Goal: Transaction & Acquisition: Purchase product/service

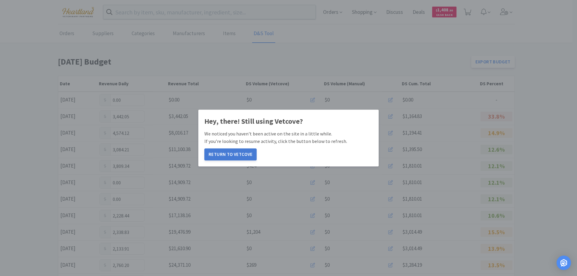
click at [232, 153] on button "Return to Vetcove" at bounding box center [230, 154] width 52 height 12
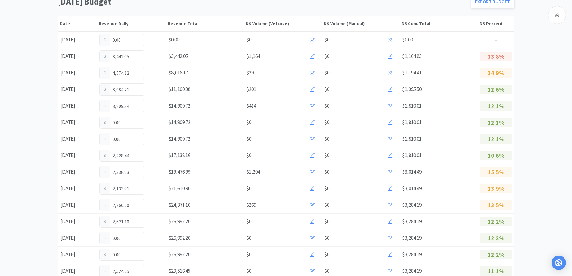
scroll to position [150, 0]
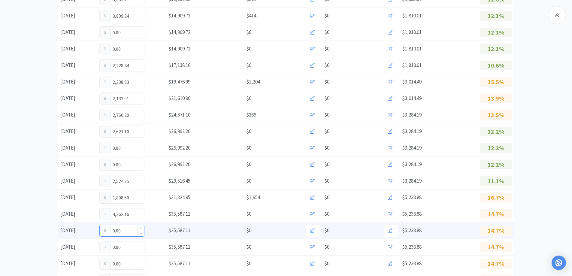
click at [130, 235] on input "0.00" at bounding box center [122, 230] width 44 height 11
type input "0"
type input "178.00"
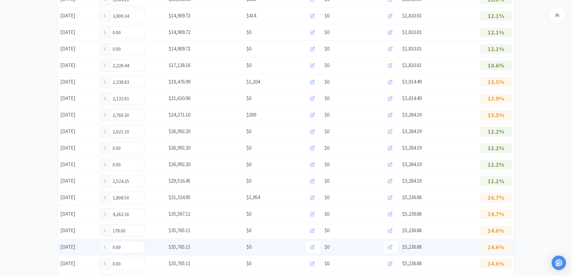
scroll to position [0, 0]
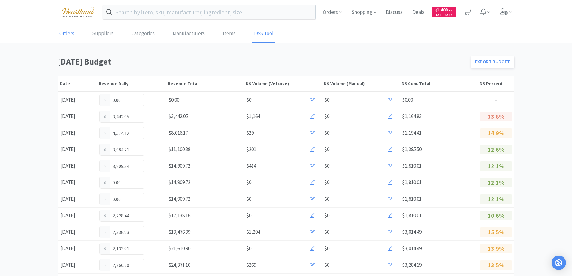
click at [64, 33] on link "Orders" at bounding box center [67, 34] width 18 height 18
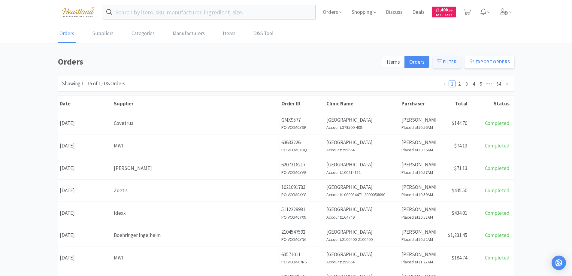
click at [450, 61] on button "Filter" at bounding box center [447, 62] width 28 height 12
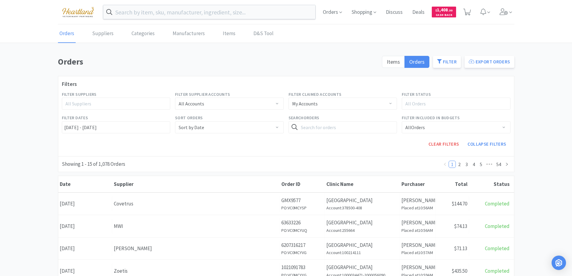
click at [105, 101] on div "All Suppliers" at bounding box center [113, 104] width 96 height 6
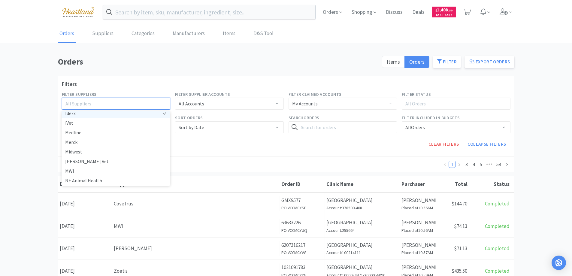
scroll to position [88, 0]
click at [71, 114] on li "Idexx" at bounding box center [116, 116] width 109 height 10
click at [216, 144] on div "Clear Filters Collapse Filters" at bounding box center [343, 144] width 340 height 17
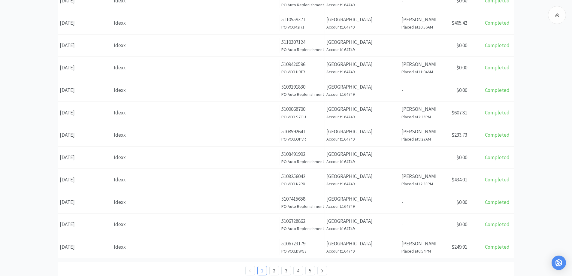
scroll to position [292, 0]
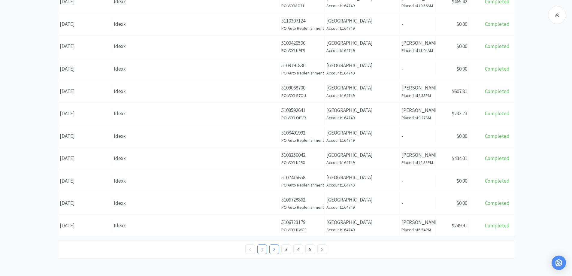
click at [274, 251] on link "2" at bounding box center [274, 249] width 9 height 9
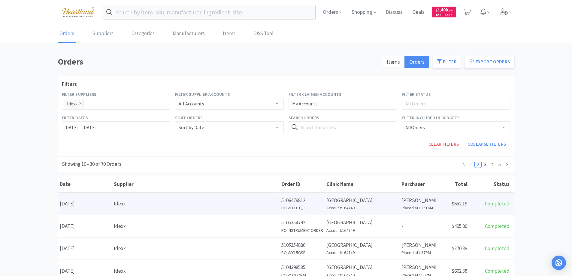
scroll to position [30, 0]
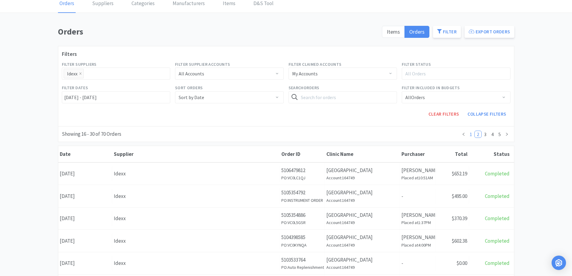
click at [470, 136] on link "1" at bounding box center [471, 134] width 7 height 7
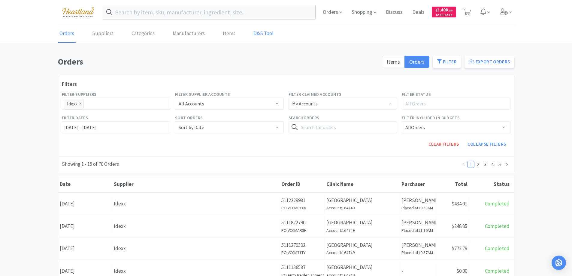
click at [258, 35] on link "D&S Tool" at bounding box center [263, 34] width 23 height 18
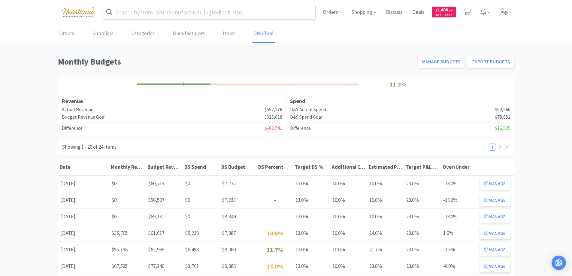
click at [169, 14] on input "text" at bounding box center [209, 12] width 212 height 14
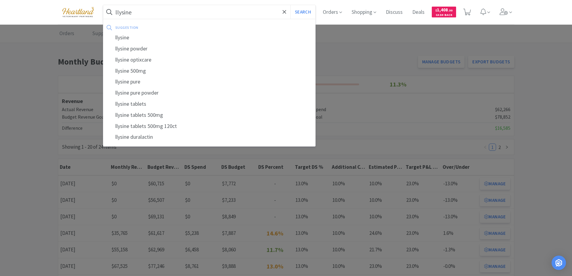
type input "llysine"
click at [290, 5] on button "Search" at bounding box center [302, 12] width 25 height 14
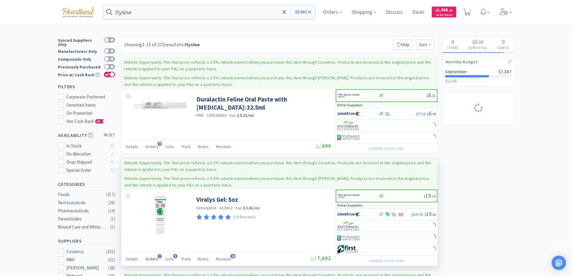
click at [151, 262] on div "Orders 7" at bounding box center [151, 259] width 13 height 11
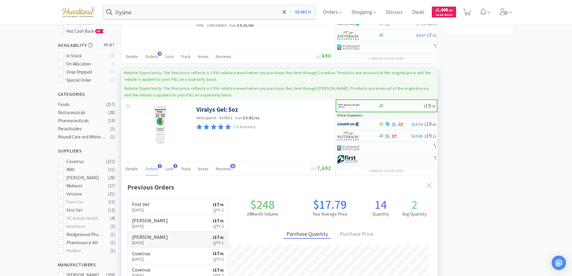
scroll to position [156, 316]
select select "1"
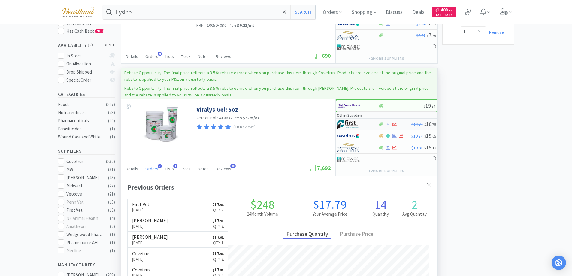
click at [369, 122] on div at bounding box center [353, 124] width 33 height 10
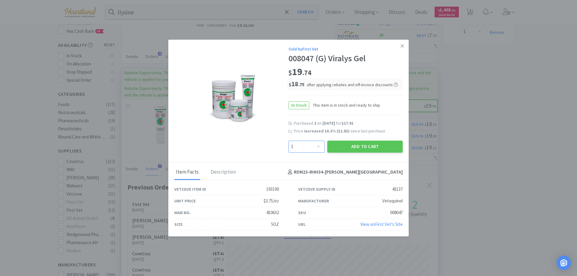
click at [319, 147] on select "Enter Quantity 1 2 3 4 5 6 7 8 9 10 11 12 13 14 15 16 17 18 19 20 Enter Quantity" at bounding box center [306, 147] width 36 height 12
select select "2"
click at [288, 141] on select "Enter Quantity 1 2 3 4 5 6 7 8 9 10 11 12 13 14 15 16 17 18 19 20 Enter Quantity" at bounding box center [306, 147] width 36 height 12
click at [361, 143] on button "Add to Cart" at bounding box center [364, 147] width 75 height 12
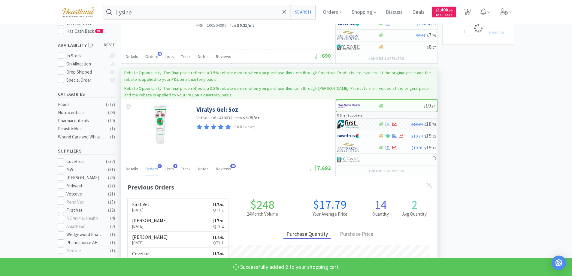
select select "2"
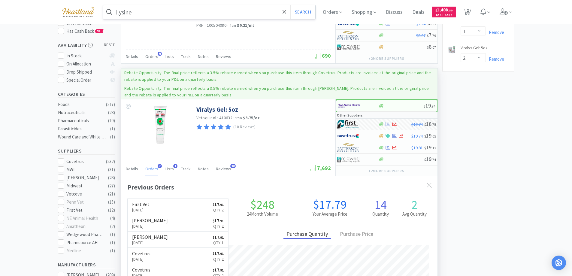
click at [196, 14] on input "llysine" at bounding box center [209, 12] width 212 height 14
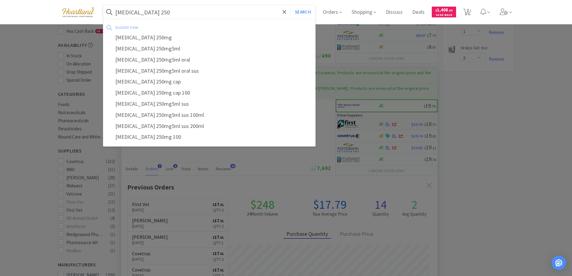
type input "cephalexin 250"
click at [290, 5] on button "Search" at bounding box center [302, 12] width 25 height 14
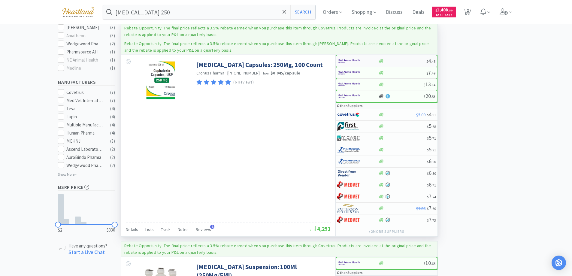
click at [367, 59] on div at bounding box center [354, 61] width 33 height 10
select select "1"
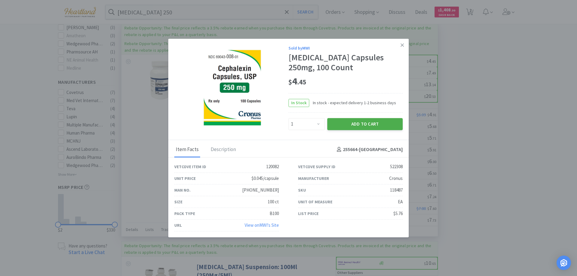
click at [372, 123] on button "Add to Cart" at bounding box center [364, 124] width 75 height 12
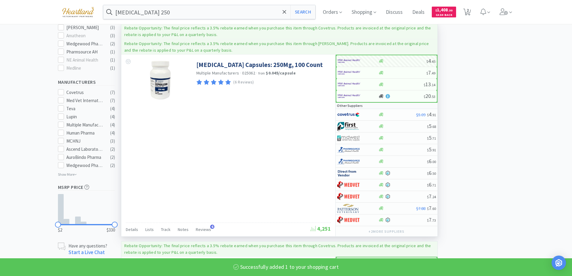
select select "1"
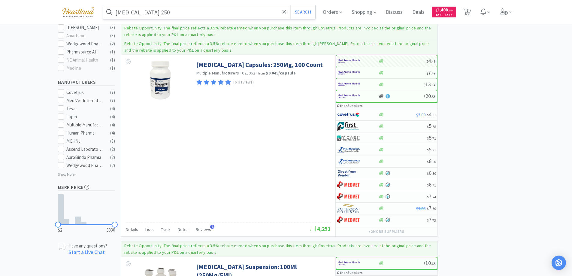
click at [195, 15] on input "cephalexin 250" at bounding box center [209, 12] width 212 height 14
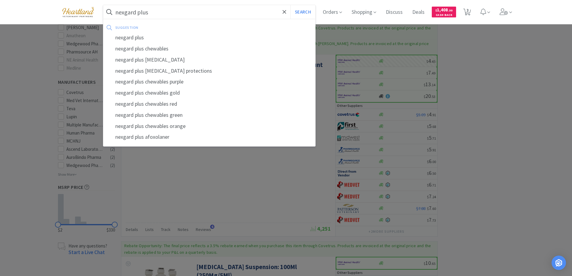
type input "nexgard plus"
click at [290, 5] on button "Search" at bounding box center [302, 12] width 25 height 14
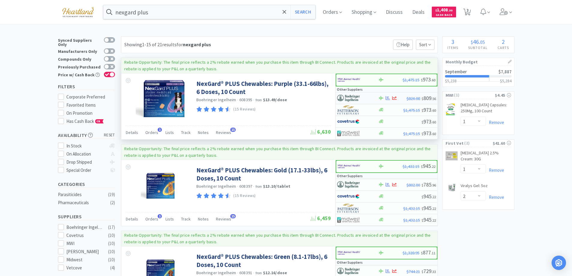
click at [365, 98] on div at bounding box center [353, 98] width 33 height 10
select select "1"
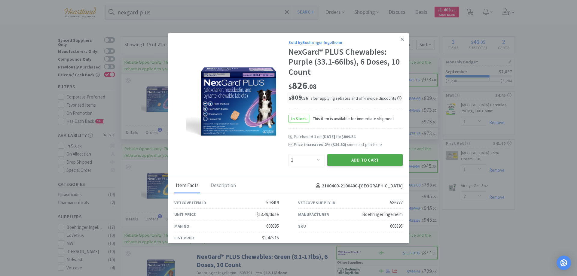
click at [361, 156] on button "Add to Cart" at bounding box center [364, 160] width 75 height 12
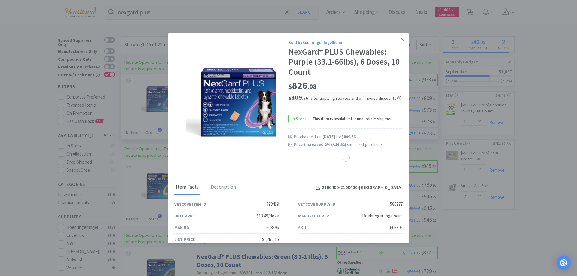
select select "1"
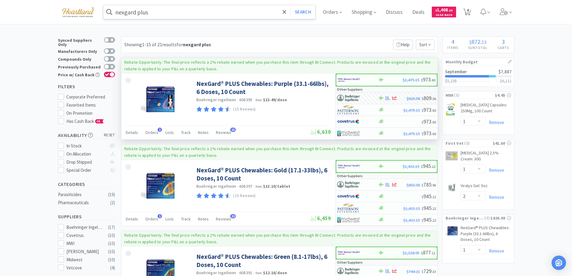
click at [204, 14] on input "nexgard plus" at bounding box center [209, 12] width 212 height 14
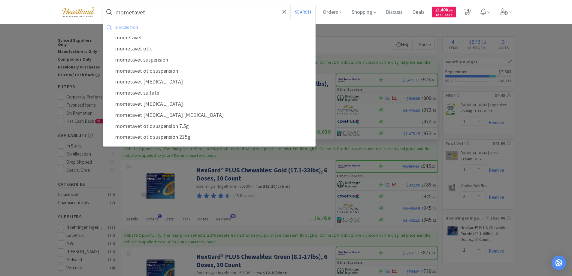
type input "mometavet"
click at [290, 5] on button "Search" at bounding box center [302, 12] width 25 height 14
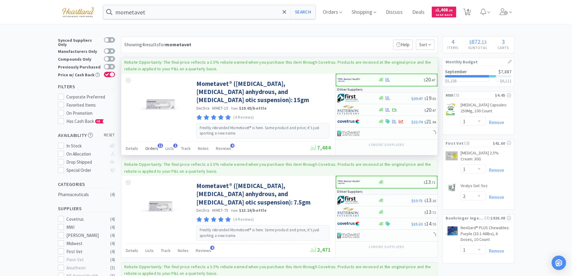
click at [151, 149] on span "Orders" at bounding box center [151, 148] width 13 height 5
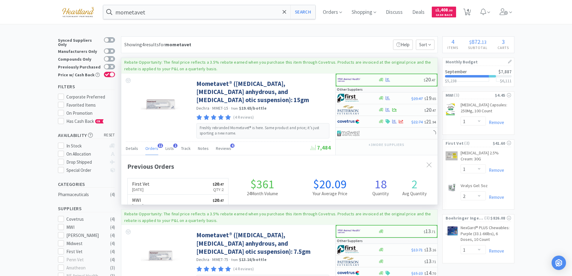
scroll to position [161, 316]
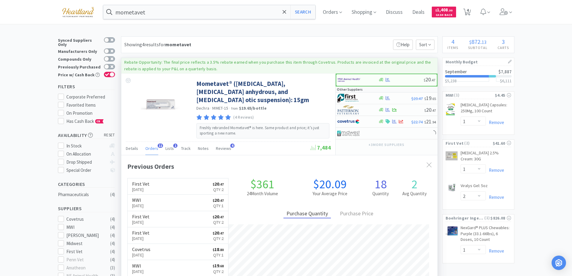
click at [151, 149] on span "Orders" at bounding box center [151, 148] width 13 height 5
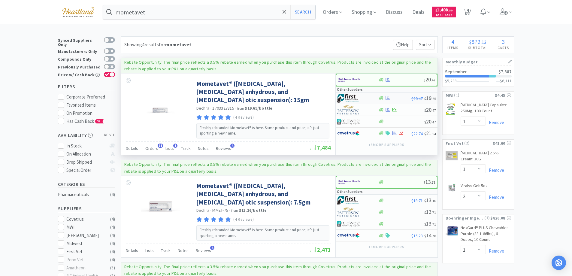
click at [366, 95] on div at bounding box center [353, 98] width 33 height 10
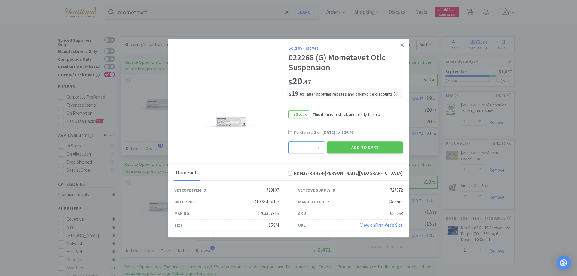
click at [314, 146] on select "Enter Quantity 1 2 3 4 5 6 7 8 9 10 11 12 13 14 15 16 17 18 19 20 Enter Quantity" at bounding box center [306, 147] width 36 height 12
select select "2"
click at [288, 141] on select "Enter Quantity 1 2 3 4 5 6 7 8 9 10 11 12 13 14 15 16 17 18 19 20 Enter Quantity" at bounding box center [306, 147] width 36 height 12
click at [359, 150] on button "Add to Cart" at bounding box center [364, 147] width 75 height 12
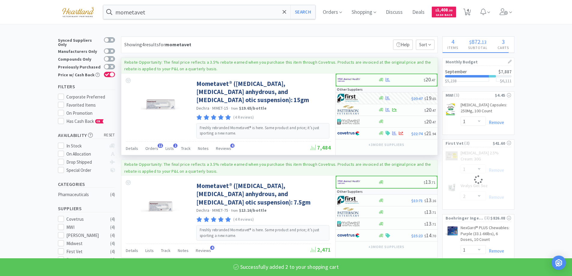
select select "2"
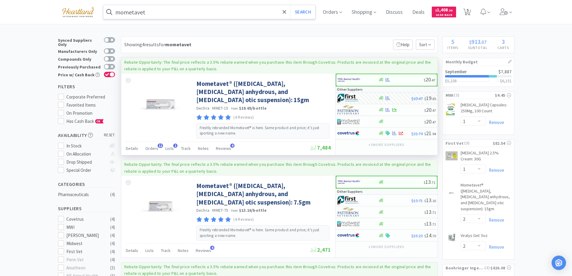
click at [176, 18] on input "mometavet" at bounding box center [209, 12] width 212 height 14
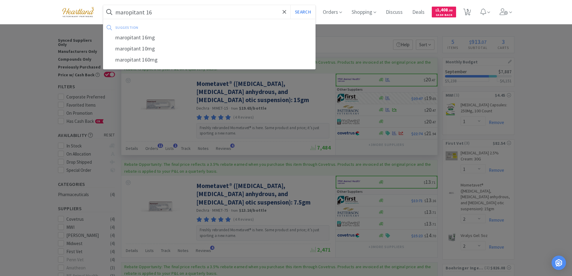
type input "maropitant 16"
click at [290, 5] on button "Search" at bounding box center [302, 12] width 25 height 14
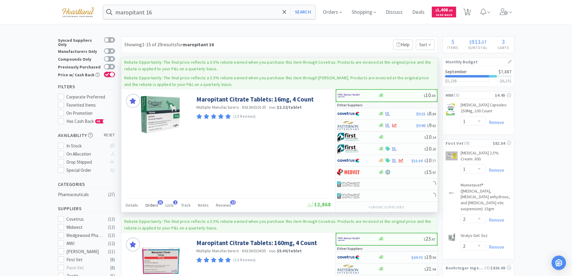
click at [152, 207] on span "Orders" at bounding box center [151, 204] width 13 height 5
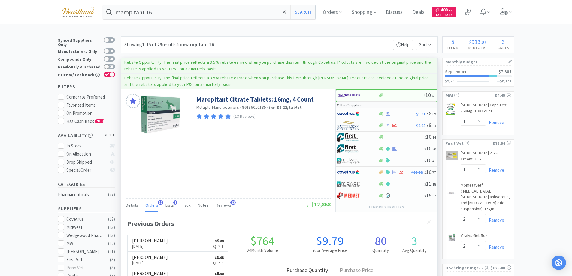
scroll to position [161, 316]
click at [368, 111] on div at bounding box center [353, 114] width 33 height 10
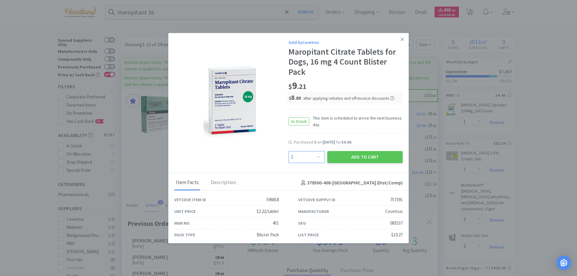
click at [314, 156] on select "Enter Quantity 1 2 3 4 5 6 7 8 9 10 11 12 13 14 15 16 17 18 19 20 Enter Quantity" at bounding box center [306, 157] width 36 height 12
select select "2"
click at [288, 151] on select "Enter Quantity 1 2 3 4 5 6 7 8 9 10 11 12 13 14 15 16 17 18 19 20 Enter Quantity" at bounding box center [306, 157] width 36 height 12
click at [361, 155] on button "Add to Cart" at bounding box center [364, 157] width 75 height 12
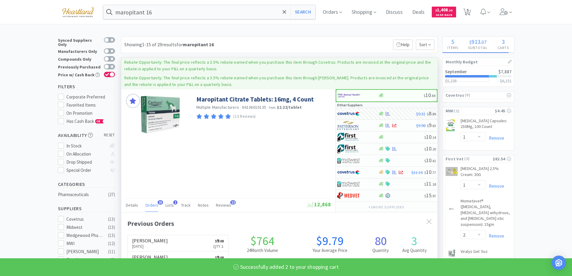
select select "2"
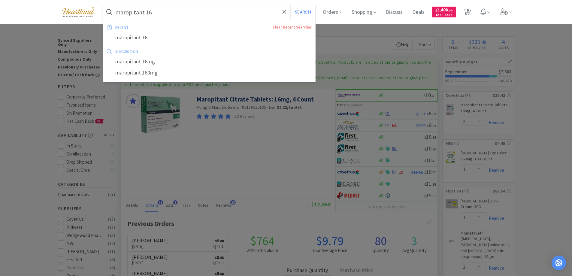
click at [224, 15] on input "maropitant 16" at bounding box center [209, 12] width 212 height 14
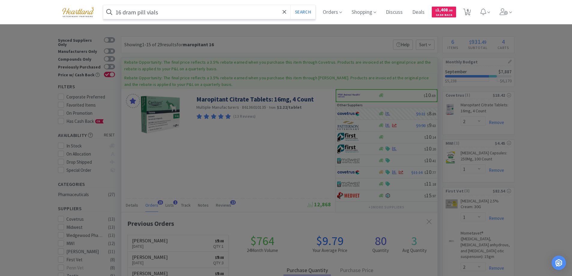
type input "16 dram pill vials"
click at [290, 5] on button "Search" at bounding box center [302, 12] width 25 height 14
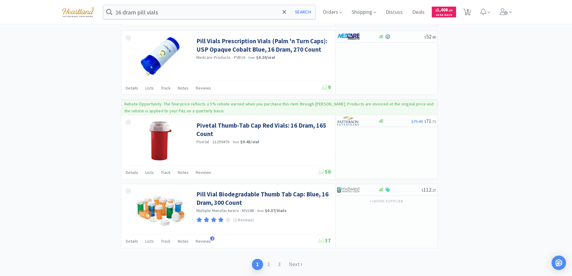
scroll to position [989, 0]
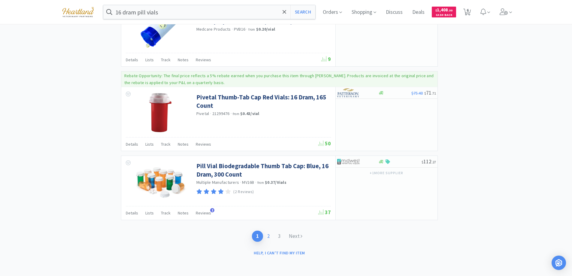
click at [267, 235] on link "2" at bounding box center [268, 236] width 11 height 11
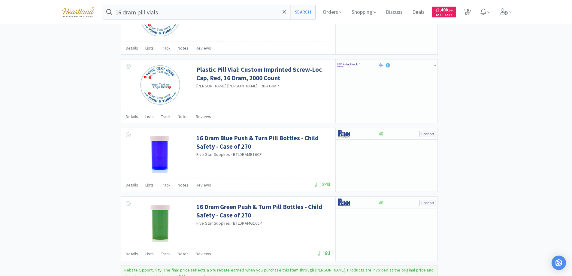
scroll to position [876, 0]
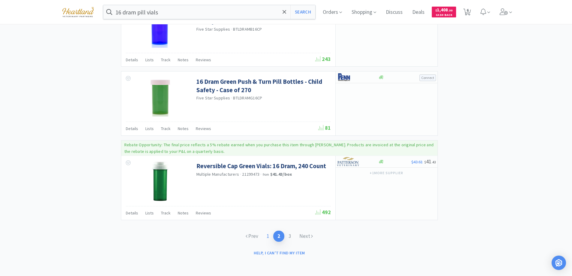
click at [268, 236] on link "1" at bounding box center [268, 236] width 11 height 11
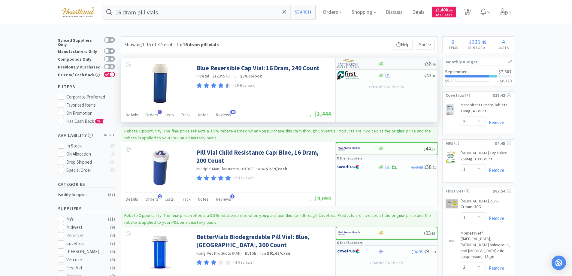
click at [371, 62] on div at bounding box center [357, 64] width 41 height 10
select select "1"
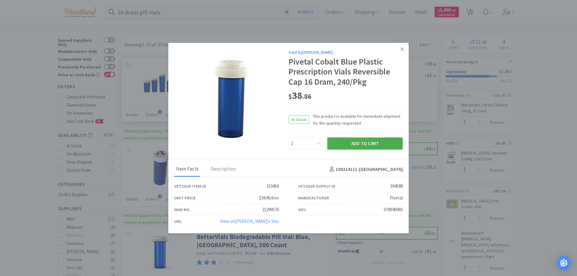
click at [374, 146] on button "Add to Cart" at bounding box center [364, 144] width 75 height 12
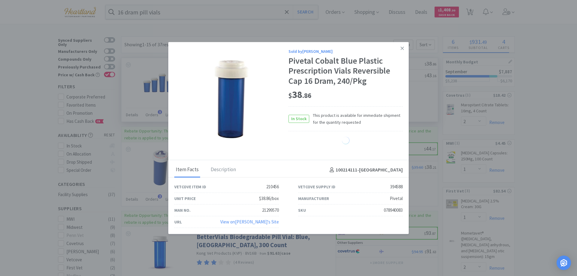
select select "1"
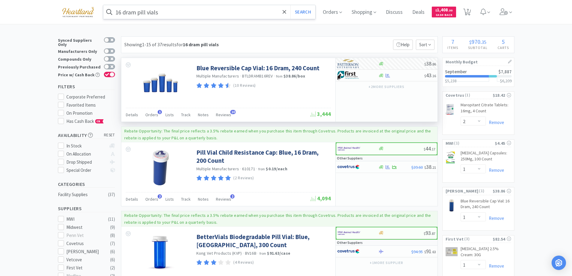
click at [178, 11] on input "16 dram pill vials" at bounding box center [209, 12] width 212 height 14
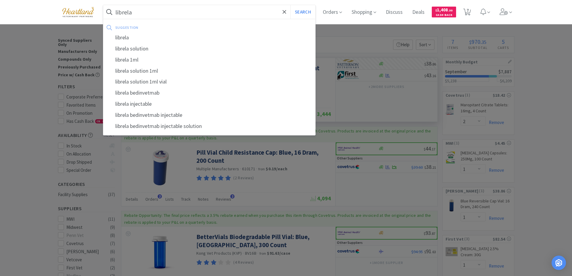
type input "librela"
click at [290, 5] on button "Search" at bounding box center [302, 12] width 25 height 14
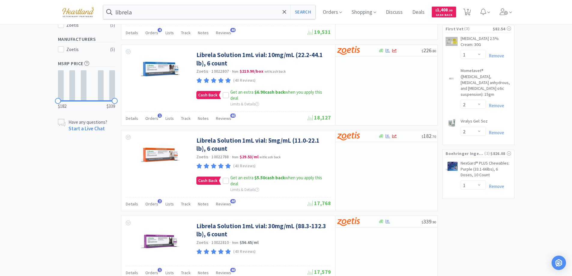
scroll to position [253, 0]
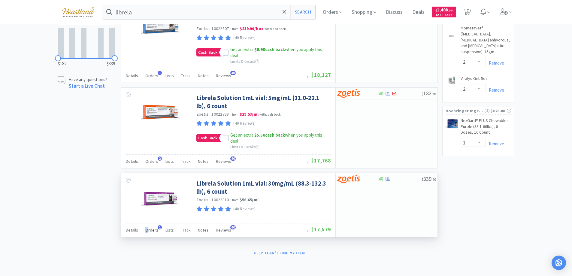
click at [146, 230] on span "Orders" at bounding box center [151, 229] width 13 height 5
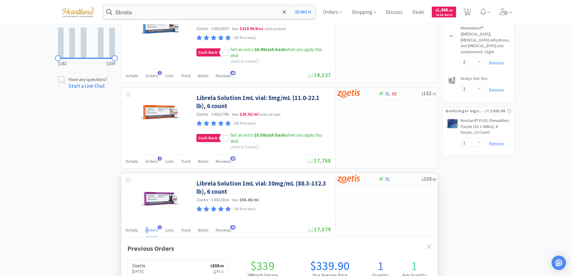
scroll to position [156, 316]
click at [368, 178] on div at bounding box center [353, 179] width 33 height 10
select select "1"
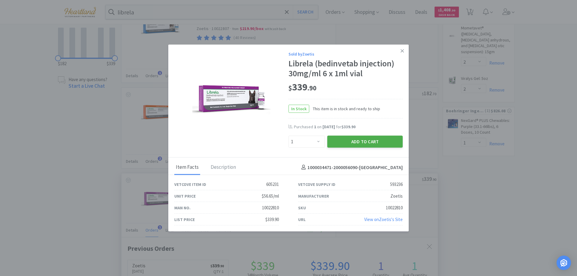
click at [375, 140] on button "Add to Cart" at bounding box center [364, 142] width 75 height 12
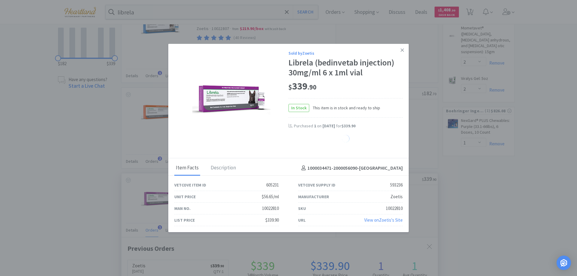
select select "1"
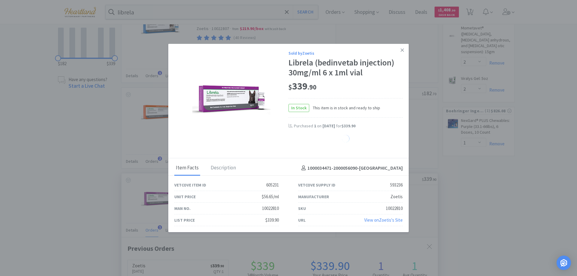
select select "1"
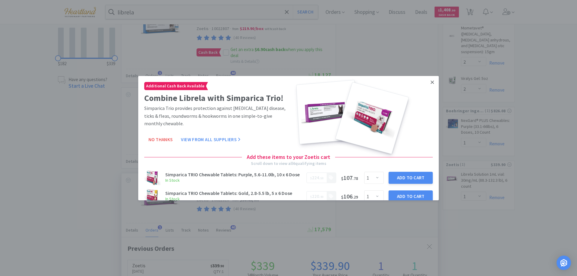
click at [430, 82] on icon at bounding box center [431, 81] width 3 height 5
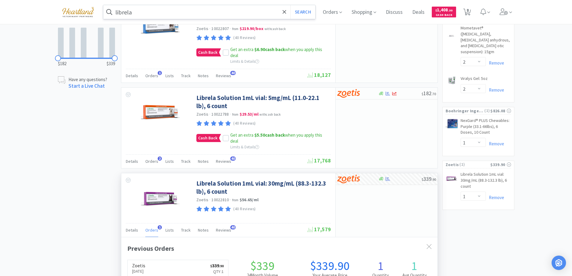
click at [192, 14] on input "librela" at bounding box center [209, 12] width 212 height 14
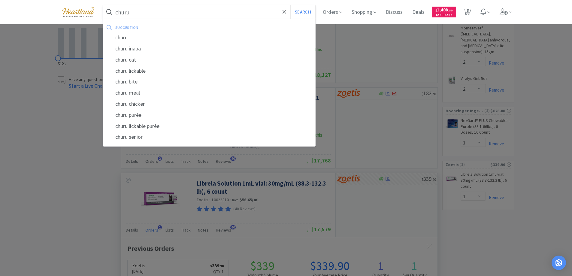
click at [290, 5] on button "Search" at bounding box center [302, 12] width 25 height 14
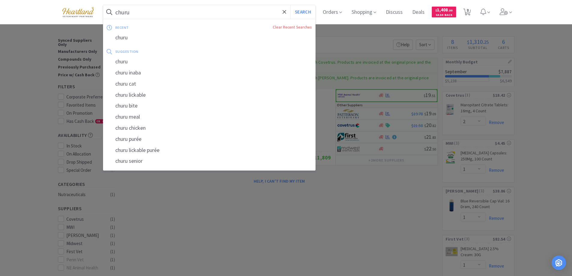
click at [163, 17] on input "churu" at bounding box center [209, 12] width 212 height 14
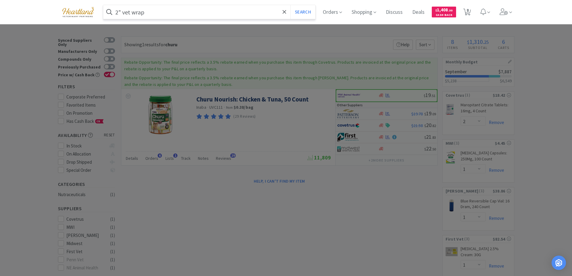
type input "2" vet wrap"
click at [290, 5] on button "Search" at bounding box center [302, 12] width 25 height 14
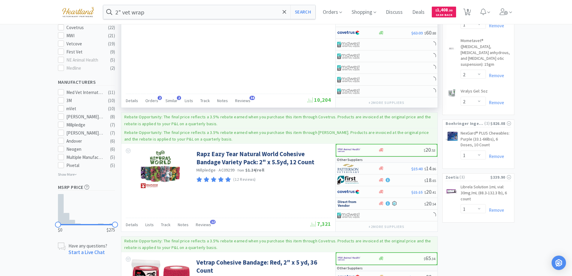
scroll to position [210, 0]
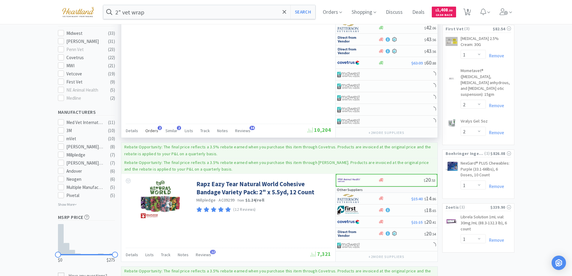
click at [151, 127] on div "Orders 2" at bounding box center [151, 131] width 13 height 11
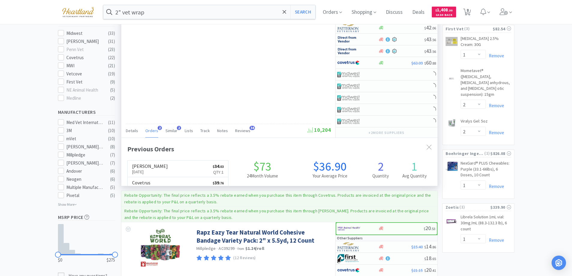
scroll to position [156, 316]
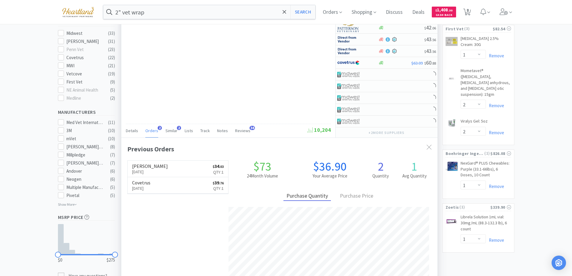
click at [151, 127] on div "Orders 2" at bounding box center [151, 131] width 13 height 11
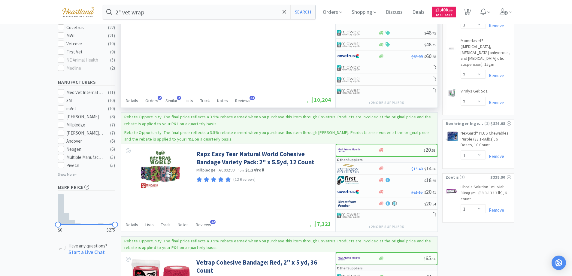
scroll to position [270, 0]
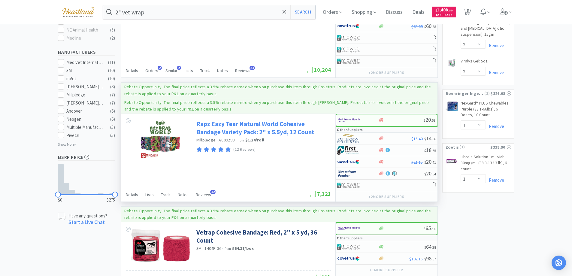
click at [230, 131] on link "Rapz Eazy Tear Natural World Cohesive Bandage Variety Pack: 2" x 5.5yd, 12 Count" at bounding box center [262, 128] width 133 height 17
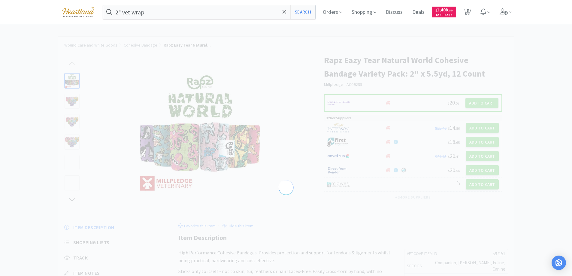
select select "597151"
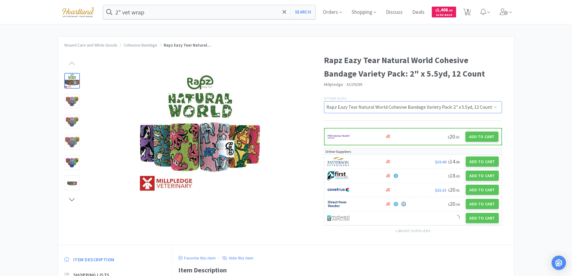
click at [496, 108] on select "Rapz Colorpack: 2", 36 pack Rapz Eazy Tear Colorpack: 2", 12 Pack Rapz Eazy Tea…" at bounding box center [413, 107] width 178 height 12
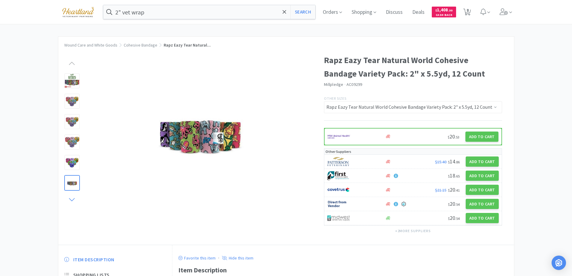
click at [73, 199] on icon at bounding box center [72, 199] width 8 height 8
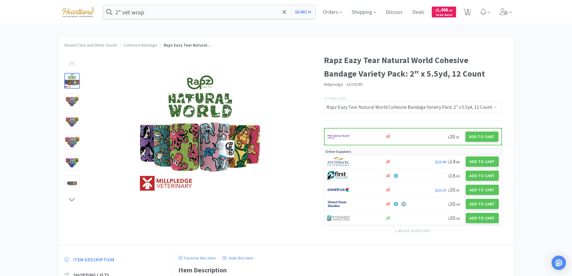
select select "2"
select select "1"
select select "2"
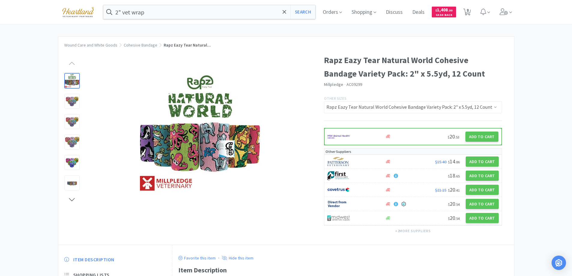
select select "2"
select select "1"
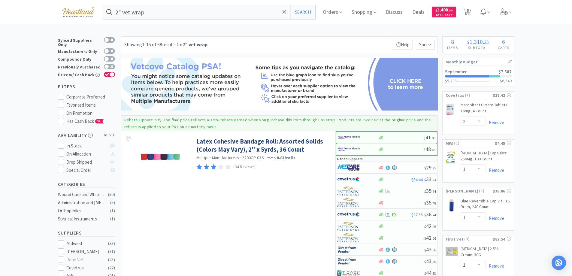
scroll to position [90, 0]
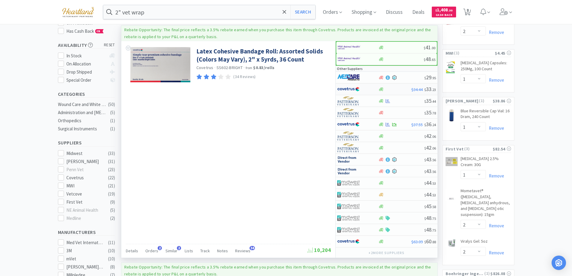
click at [363, 88] on div at bounding box center [353, 89] width 33 height 10
select select "1"
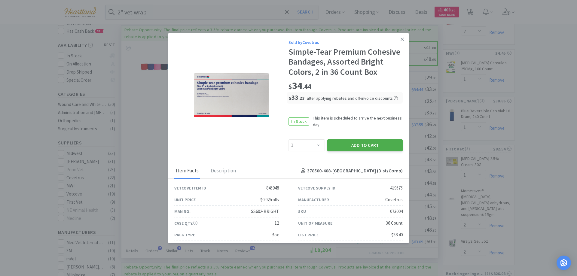
click at [368, 151] on button "Add to Cart" at bounding box center [364, 145] width 75 height 12
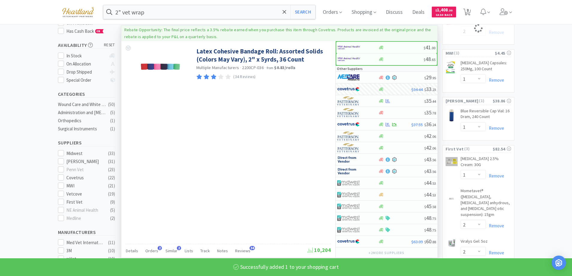
select select "1"
select select "2"
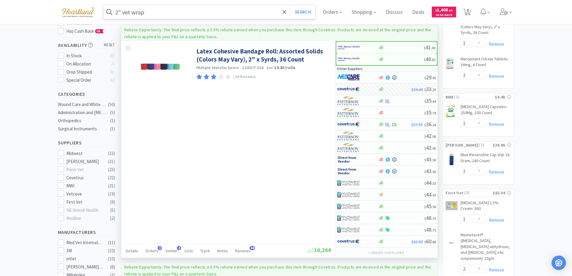
click at [170, 8] on input "2" vet wrap" at bounding box center [209, 12] width 212 height 14
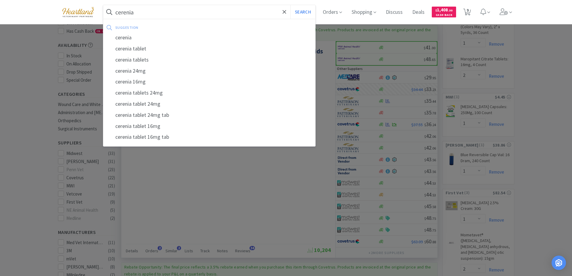
type input "cerenia"
click at [290, 5] on button "Search" at bounding box center [302, 12] width 25 height 14
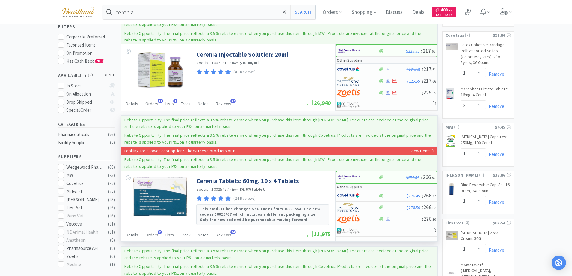
scroll to position [90, 0]
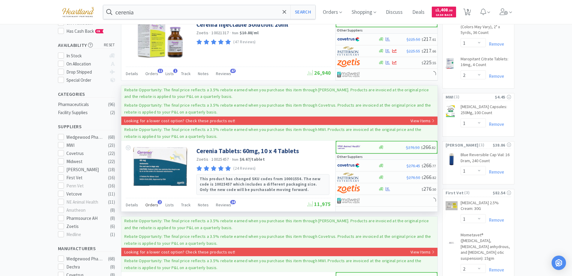
click at [153, 205] on span "Orders" at bounding box center [151, 204] width 13 height 5
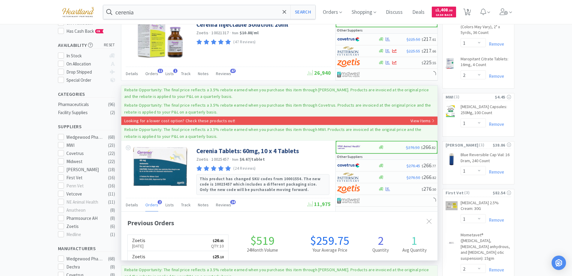
scroll to position [156, 316]
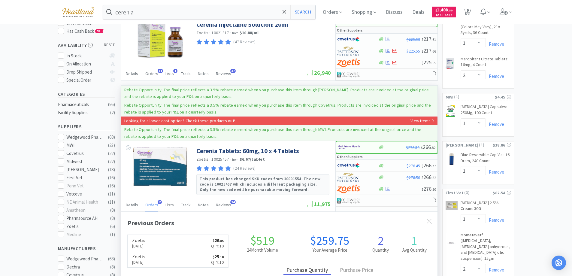
click at [153, 205] on span "Orders" at bounding box center [151, 204] width 13 height 5
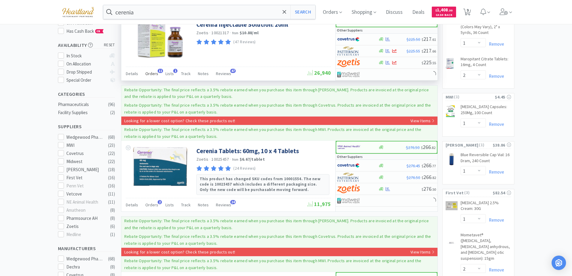
click at [151, 75] on span "Orders" at bounding box center [151, 73] width 13 height 5
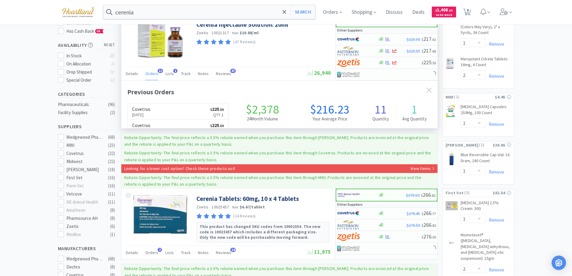
scroll to position [161, 316]
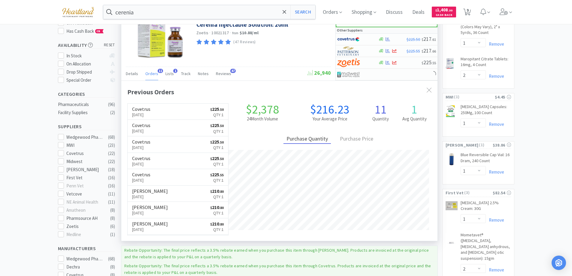
click at [151, 74] on span "Orders" at bounding box center [151, 73] width 13 height 5
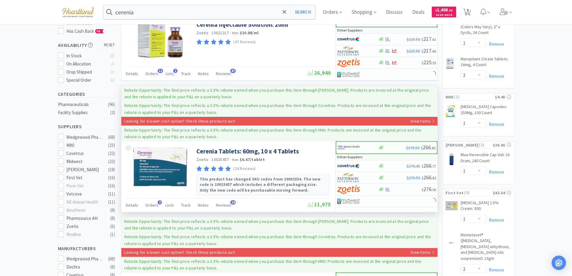
scroll to position [0, 0]
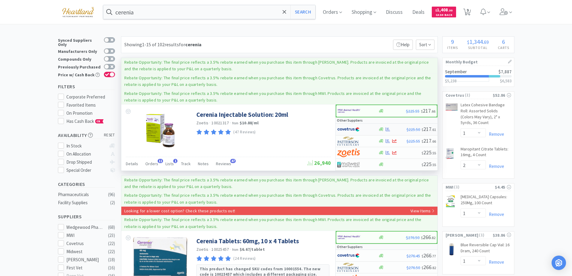
click at [372, 131] on div at bounding box center [357, 129] width 41 height 10
select select "1"
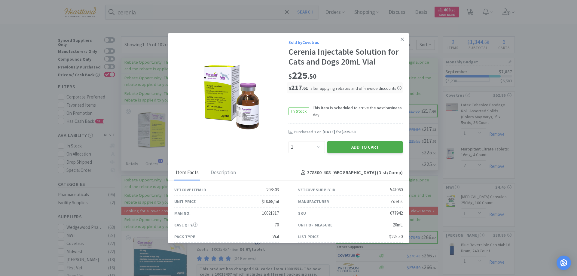
click at [365, 146] on button "Add to Cart" at bounding box center [364, 147] width 75 height 12
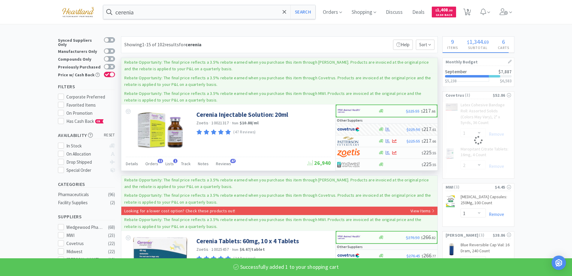
select select "1"
select select "2"
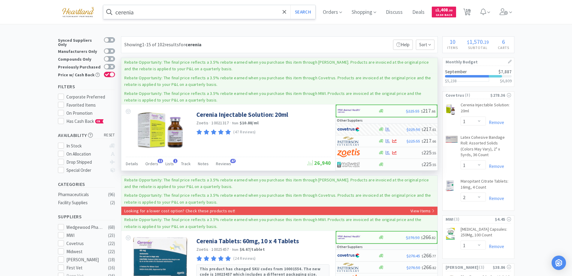
click at [183, 14] on input "cerenia" at bounding box center [209, 12] width 212 height 14
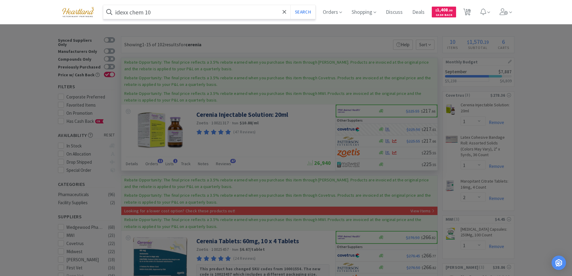
type input "idexx chem 10"
click at [290, 5] on button "Search" at bounding box center [302, 12] width 25 height 14
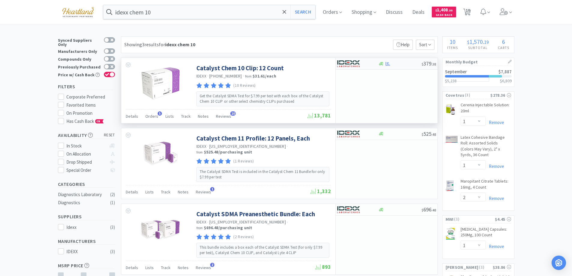
click at [371, 60] on div at bounding box center [357, 64] width 41 height 10
select select "1"
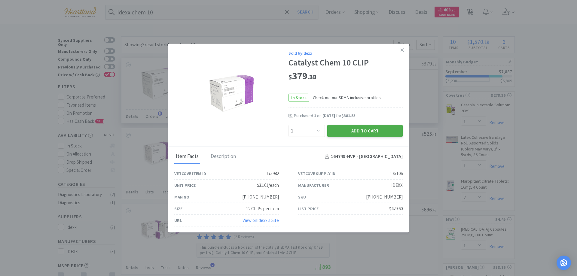
click at [370, 126] on button "Add to Cart" at bounding box center [364, 131] width 75 height 12
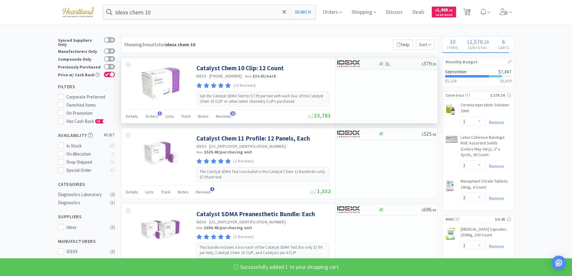
select select "1"
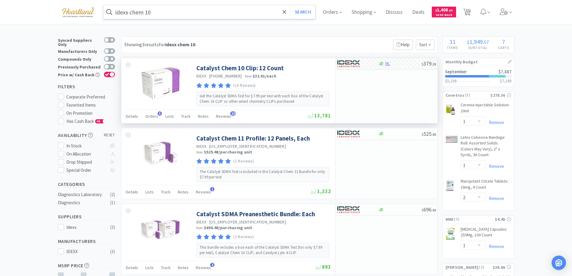
click at [205, 9] on input "idexx chem 10" at bounding box center [209, 12] width 212 height 14
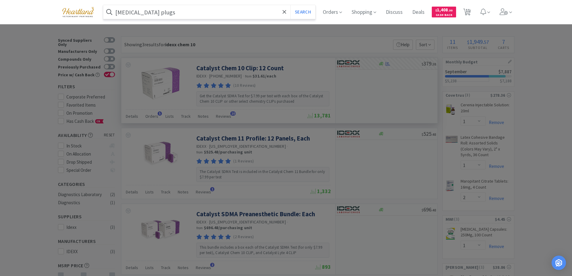
type input "catheter plugs"
click at [290, 5] on button "Search" at bounding box center [302, 12] width 25 height 14
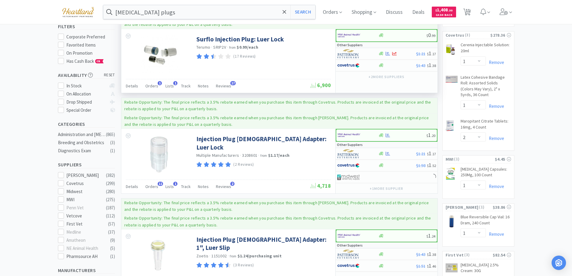
scroll to position [90, 0]
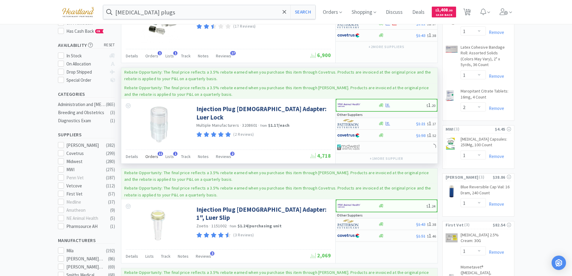
click at [152, 155] on span "Orders" at bounding box center [151, 156] width 13 height 5
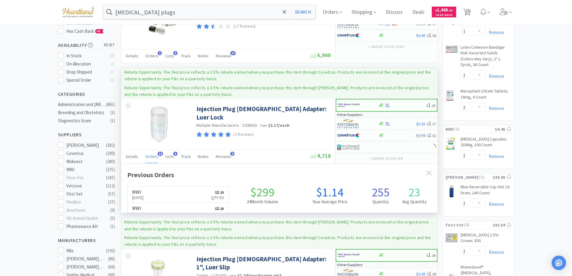
scroll to position [161, 316]
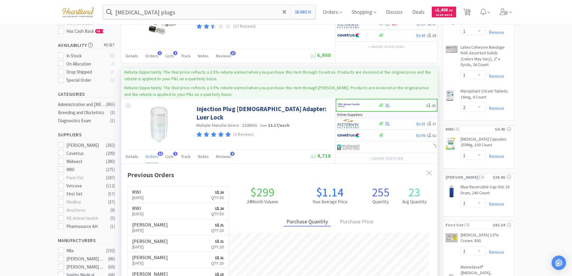
click at [152, 155] on span "Orders" at bounding box center [151, 156] width 13 height 5
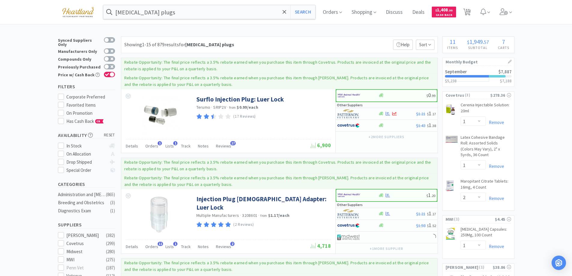
scroll to position [60, 0]
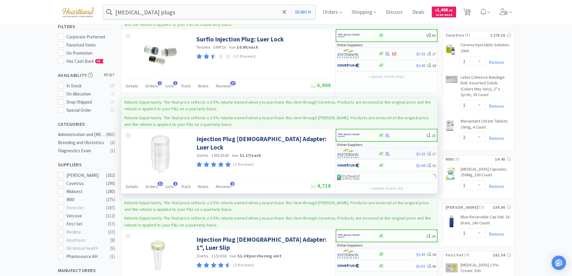
click at [368, 152] on div at bounding box center [353, 154] width 33 height 10
select select "1"
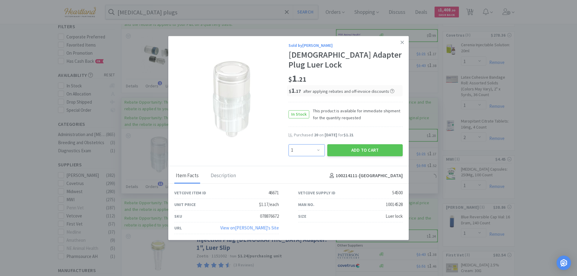
click at [319, 147] on select "Enter Quantity 1 2 3 4 5 6 7 8 9 10 11 12 13 14 15 16 17 18 19 20 Enter Quantity" at bounding box center [306, 150] width 36 height 12
click at [404, 48] on link at bounding box center [402, 42] width 11 height 13
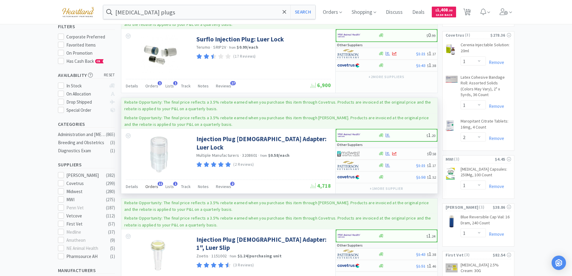
click at [153, 186] on span "Orders" at bounding box center [151, 186] width 13 height 5
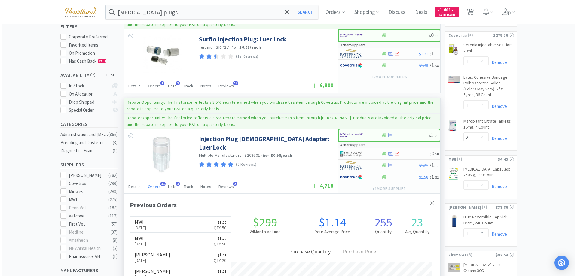
scroll to position [161, 316]
click at [369, 166] on div at bounding box center [353, 165] width 33 height 10
select select "1"
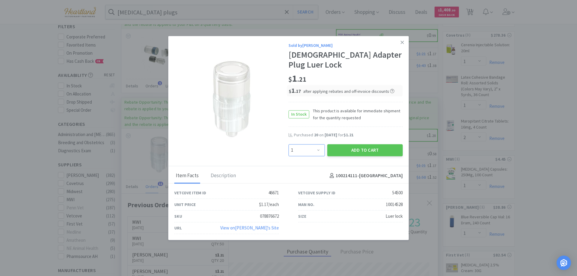
click at [320, 144] on select "Enter Quantity 1 2 3 4 5 6 7 8 9 10 11 12 13 14 15 16 17 18 19 20 Enter Quantity" at bounding box center [306, 150] width 36 height 12
type input "25"
click at [345, 143] on button "Add to Cart" at bounding box center [364, 149] width 75 height 12
select select "25"
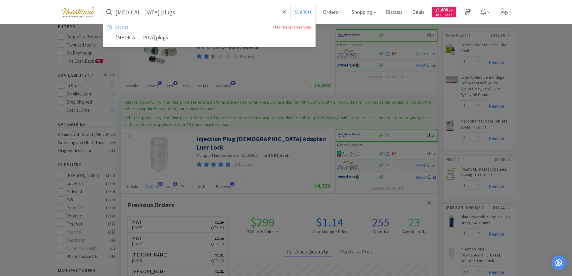
click at [179, 8] on input "catheter plugs" at bounding box center [209, 12] width 212 height 14
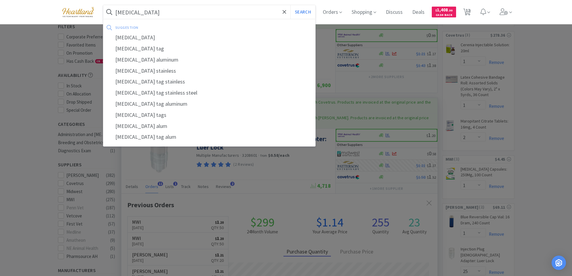
click at [290, 5] on button "Search" at bounding box center [302, 12] width 25 height 14
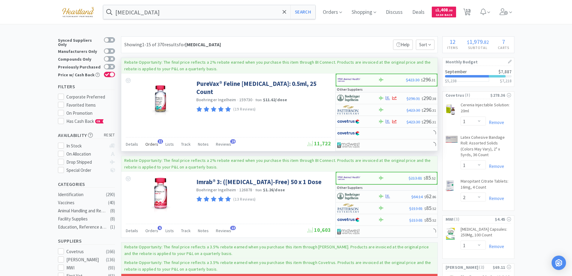
click at [150, 147] on span "Orders" at bounding box center [151, 143] width 13 height 5
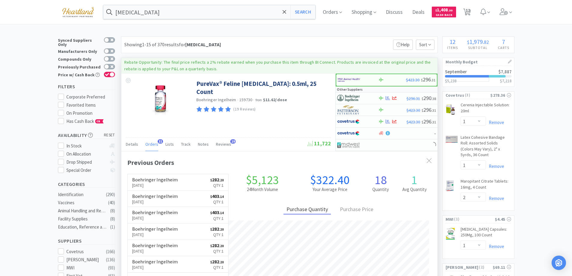
scroll to position [161, 316]
click at [150, 147] on span "Orders" at bounding box center [151, 143] width 13 height 5
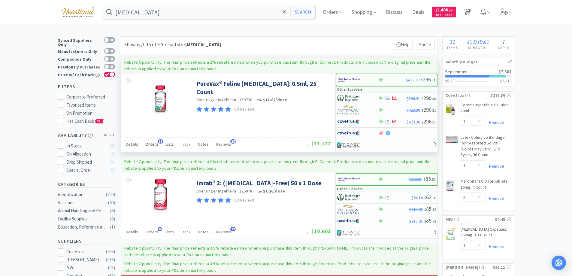
scroll to position [60, 0]
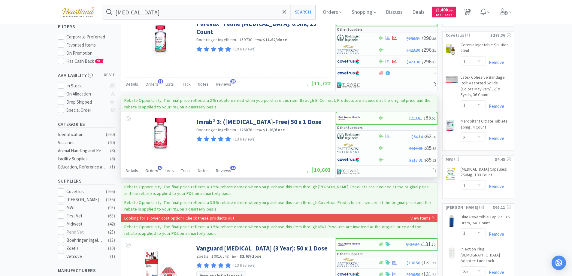
click at [152, 168] on div "Orders 6" at bounding box center [151, 171] width 13 height 11
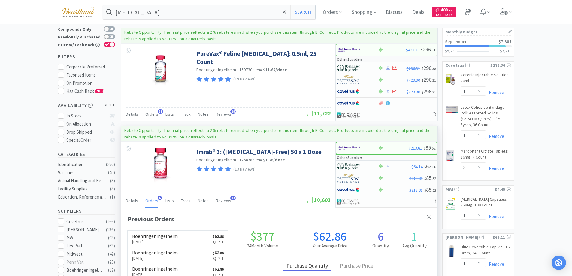
scroll to position [0, 0]
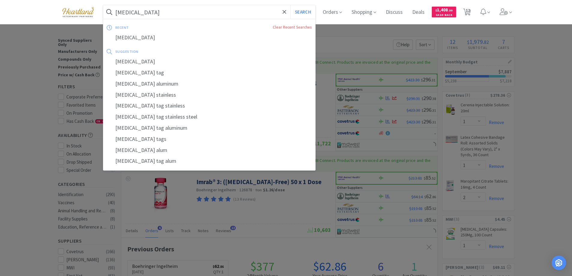
click at [144, 9] on input "rabies" at bounding box center [209, 12] width 212 height 14
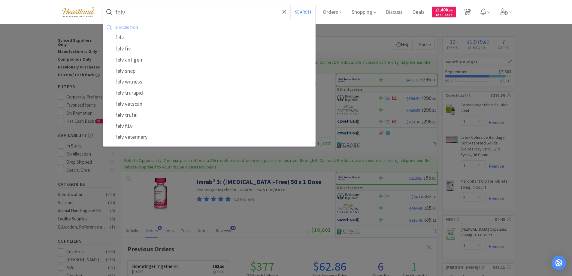
type input "felv"
click at [290, 5] on button "Search" at bounding box center [302, 12] width 25 height 14
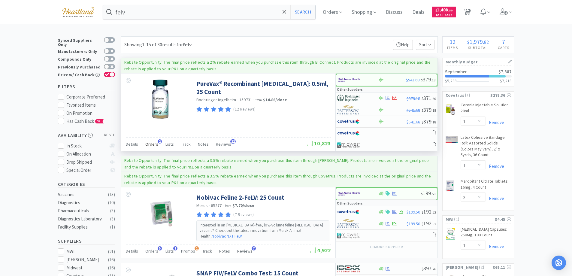
click at [150, 142] on span "Orders" at bounding box center [151, 143] width 13 height 5
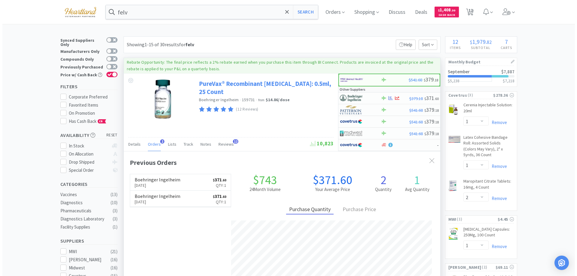
scroll to position [156, 316]
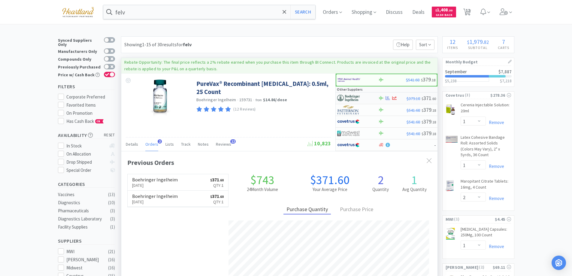
click at [365, 99] on div at bounding box center [353, 98] width 33 height 10
select select "1"
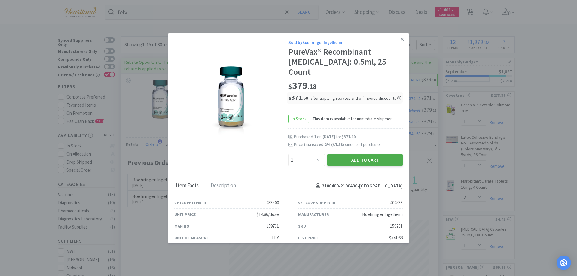
click at [357, 154] on button "Add to Cart" at bounding box center [364, 160] width 75 height 12
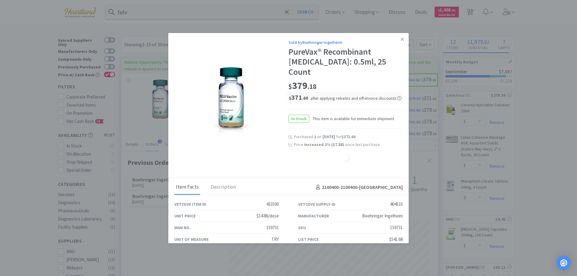
select select "1"
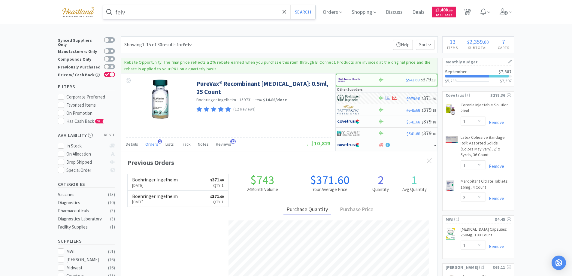
click at [163, 16] on input "felv" at bounding box center [209, 12] width 212 height 14
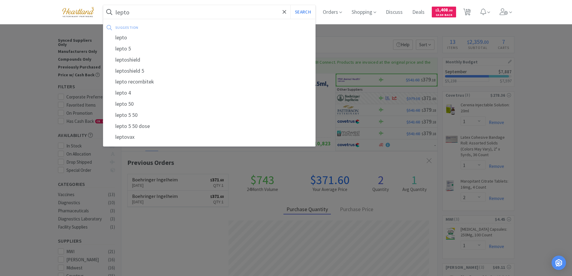
click at [290, 5] on button "Search" at bounding box center [302, 12] width 25 height 14
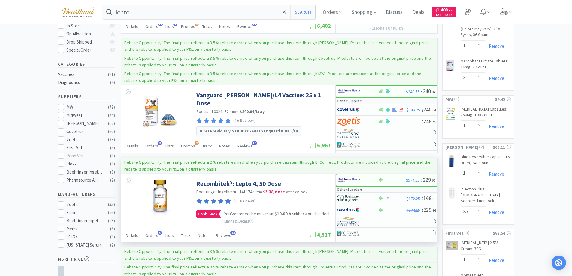
scroll to position [150, 0]
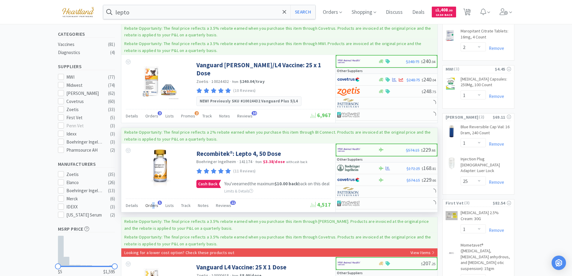
click at [153, 208] on span "Orders" at bounding box center [151, 205] width 13 height 5
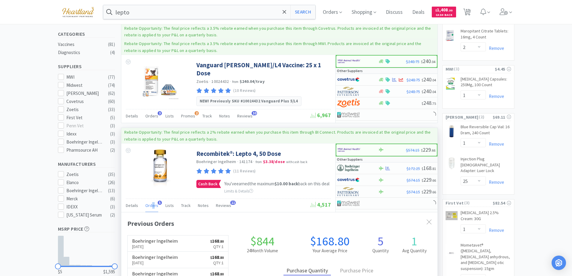
scroll to position [156, 316]
click at [153, 208] on span "Orders" at bounding box center [151, 205] width 13 height 5
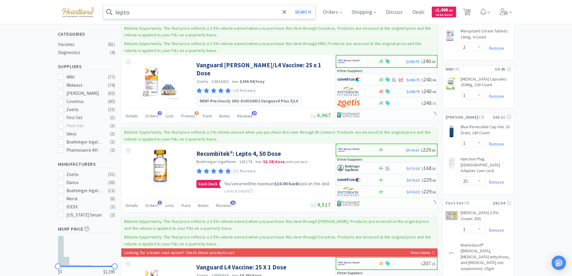
click at [141, 13] on input "lepto" at bounding box center [209, 12] width 212 height 14
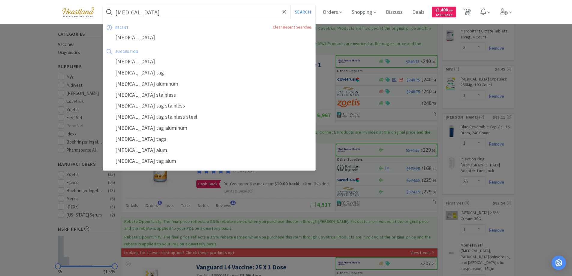
click at [290, 5] on button "Search" at bounding box center [302, 12] width 25 height 14
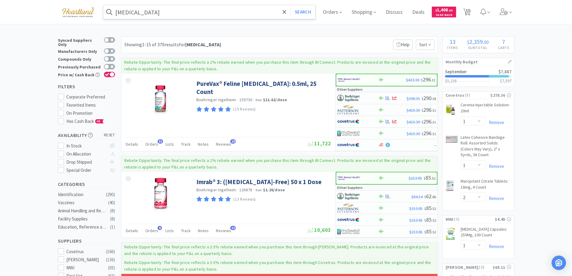
click at [177, 15] on input "rabies" at bounding box center [209, 12] width 212 height 14
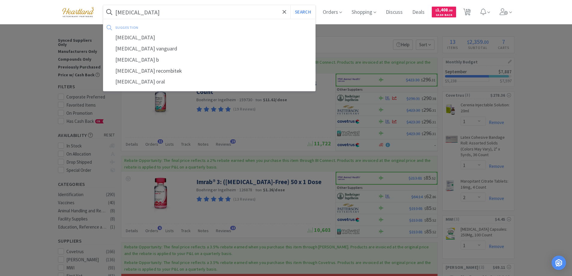
type input "bordetella"
click at [290, 5] on button "Search" at bounding box center [302, 12] width 25 height 14
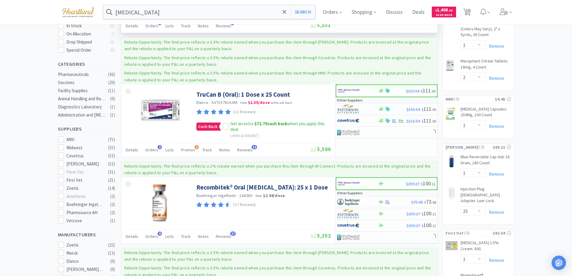
scroll to position [150, 0]
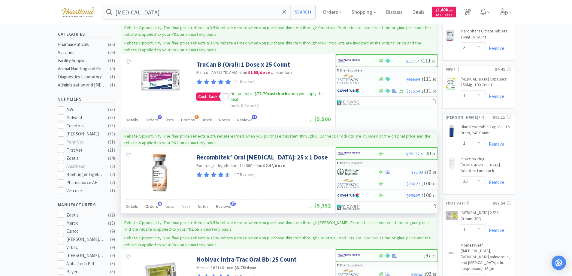
click at [149, 206] on span "Orders" at bounding box center [151, 206] width 13 height 5
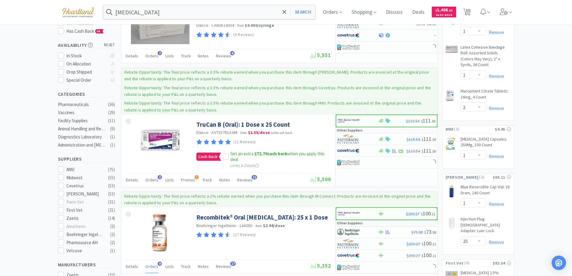
scroll to position [0, 0]
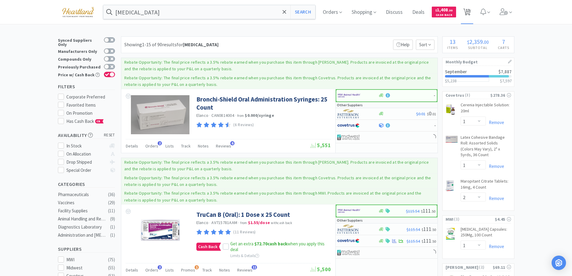
click at [470, 10] on span "13" at bounding box center [468, 10] width 4 height 24
select select "1"
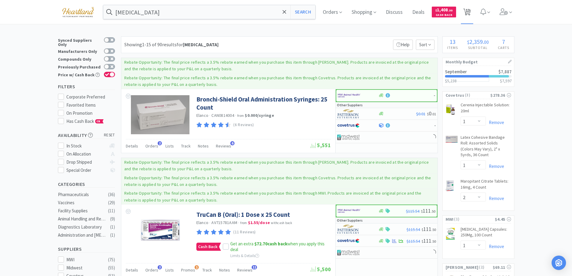
select select "1"
select select "2"
select select "1"
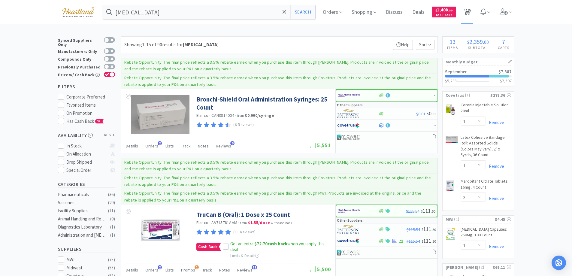
select select "25"
select select "1"
select select "2"
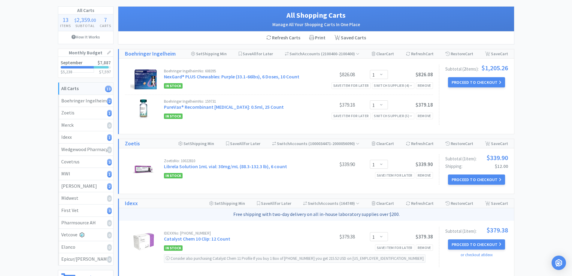
scroll to position [90, 0]
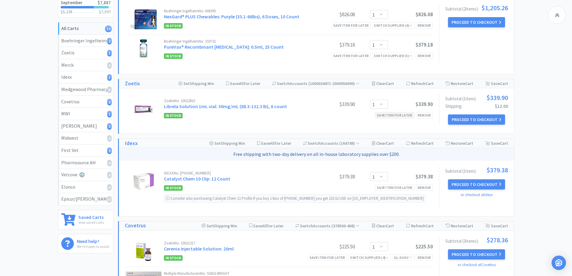
click at [396, 114] on div "Save item for later" at bounding box center [394, 115] width 39 height 6
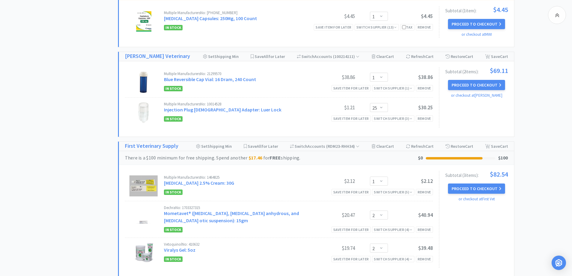
scroll to position [603, 0]
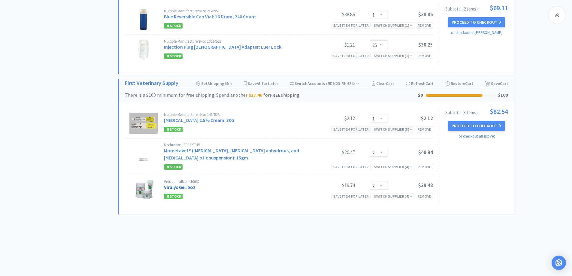
click at [186, 187] on link "Viralys Gel: 5oz" at bounding box center [180, 187] width 32 height 6
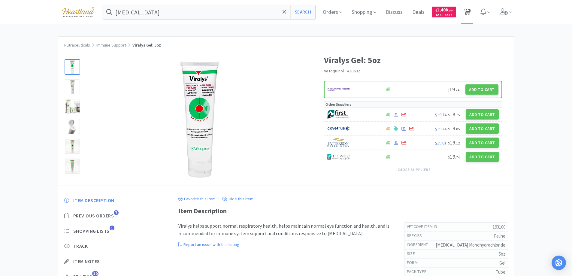
click at [473, 5] on span "12" at bounding box center [467, 12] width 12 height 24
select select "1"
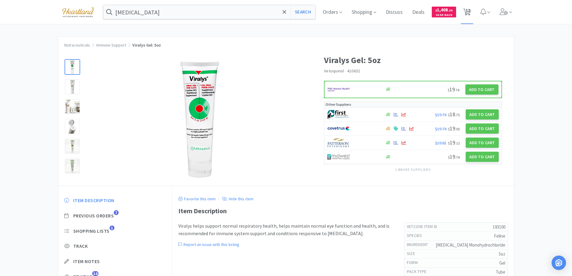
select select "1"
select select "2"
select select "1"
select select "25"
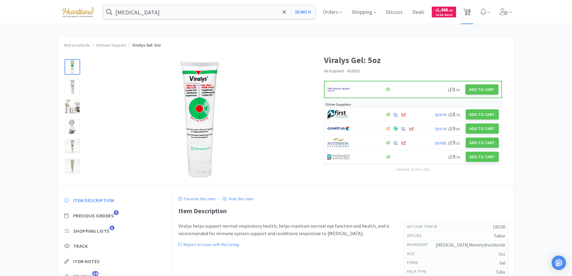
select select "1"
select select "2"
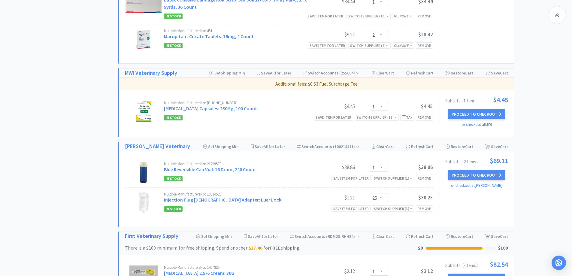
scroll to position [603, 0]
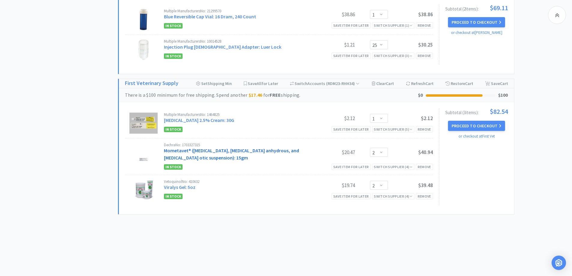
click at [187, 152] on link "Mometavet® (gentamicin sulfate, mometasone furoate anhydrous, and clotrimazole …" at bounding box center [231, 153] width 135 height 13
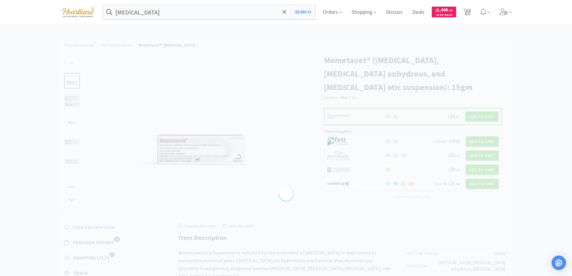
select select "729107"
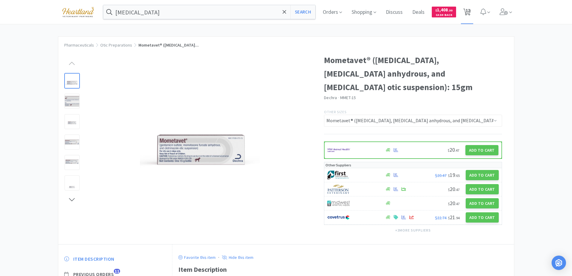
click at [469, 10] on span "12" at bounding box center [468, 10] width 4 height 24
select select "1"
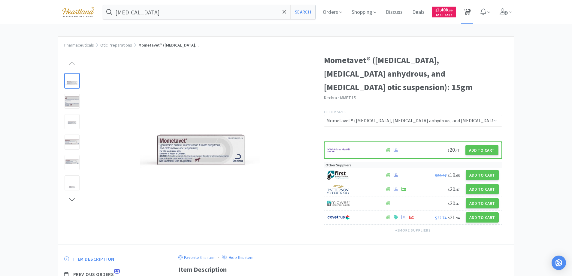
select select "1"
select select "2"
select select "1"
select select "25"
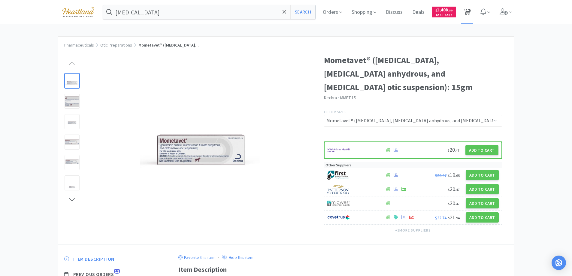
select select "1"
select select "2"
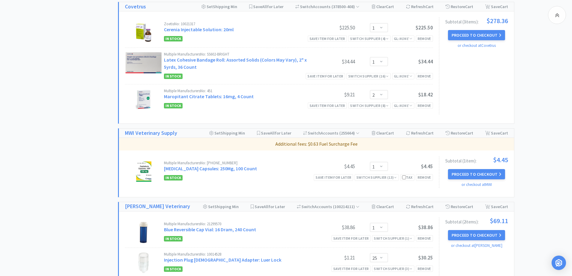
scroll to position [571, 0]
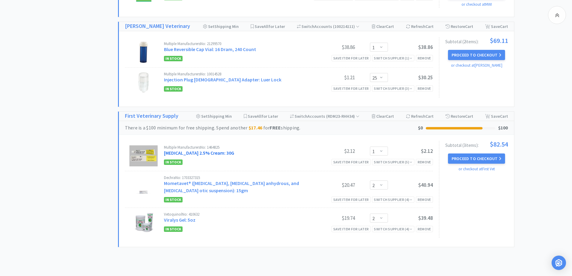
click at [210, 152] on link "Hydrocortisone 2.5% Cream: 30G" at bounding box center [199, 153] width 70 height 6
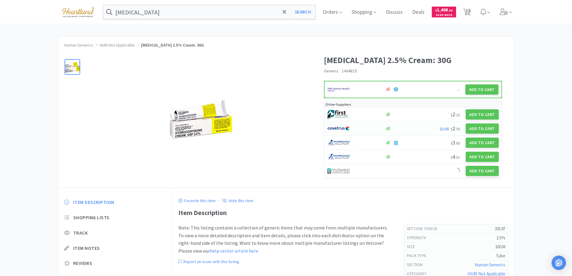
click at [369, 126] on div at bounding box center [352, 128] width 51 height 10
select select "1"
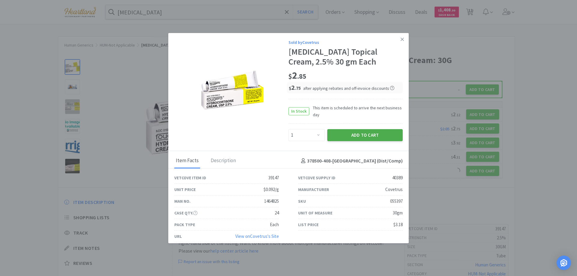
click at [369, 134] on button "Add to Cart" at bounding box center [364, 135] width 75 height 12
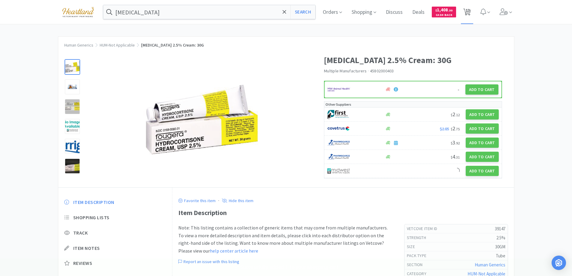
click at [470, 10] on span "13" at bounding box center [468, 10] width 4 height 24
select select "1"
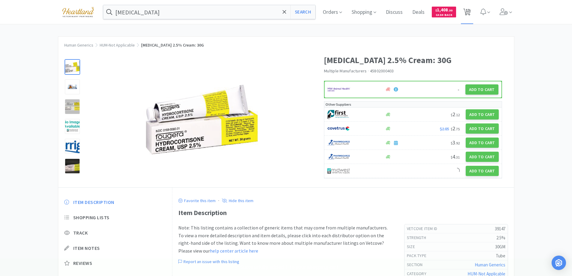
select select "1"
select select "2"
select select "1"
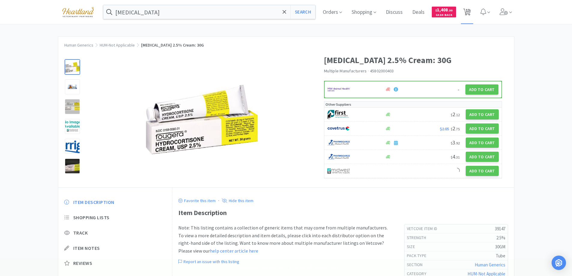
select select "25"
select select "1"
select select "2"
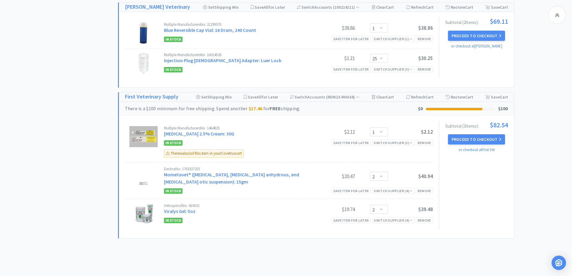
scroll to position [655, 0]
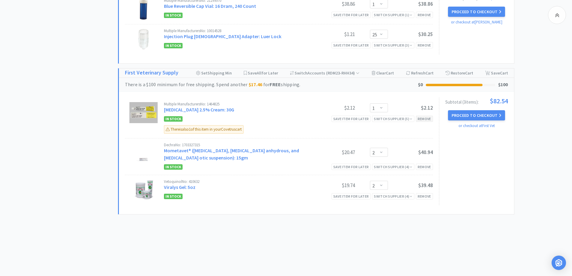
click at [429, 118] on div "Remove" at bounding box center [424, 119] width 17 height 6
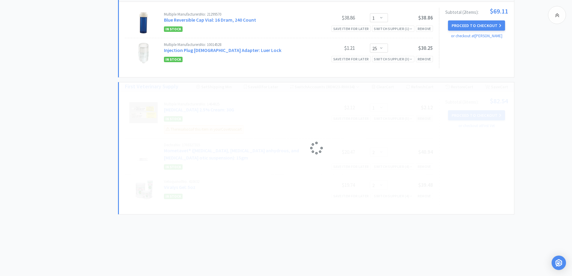
select select "2"
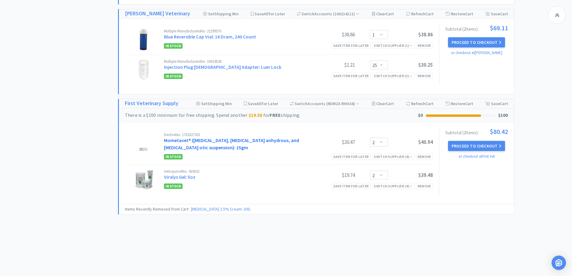
click at [252, 139] on link "Mometavet® (gentamicin sulfate, mometasone furoate anhydrous, and clotrimazole …" at bounding box center [231, 143] width 135 height 13
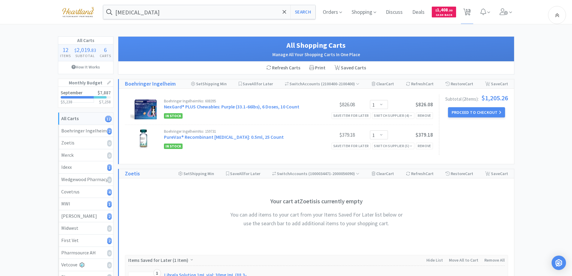
select select "729107"
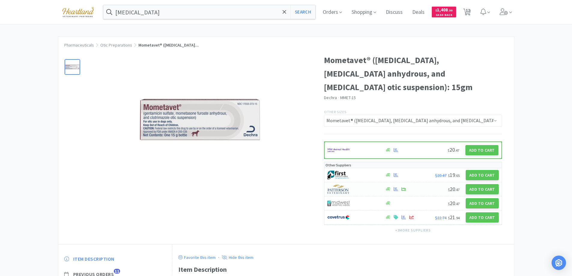
click at [365, 187] on div at bounding box center [352, 189] width 51 height 10
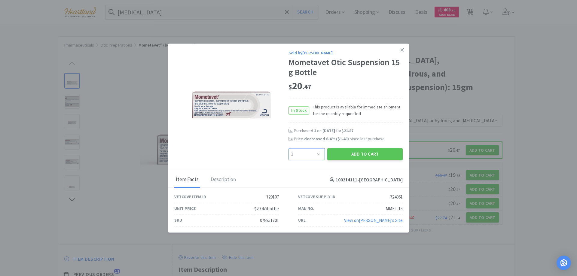
click at [318, 153] on select "Enter Quantity 1 2 3 4 5 6 7 8 9 10 11 12 13 14 15 16 17 18 19 20 Enter Quantity" at bounding box center [306, 154] width 36 height 12
select select "2"
click at [288, 148] on select "Enter Quantity 1 2 3 4 5 6 7 8 9 10 11 12 13 14 15 16 17 18 19 20 Enter Quantity" at bounding box center [306, 154] width 36 height 12
click at [366, 155] on button "Add to Cart" at bounding box center [364, 154] width 75 height 12
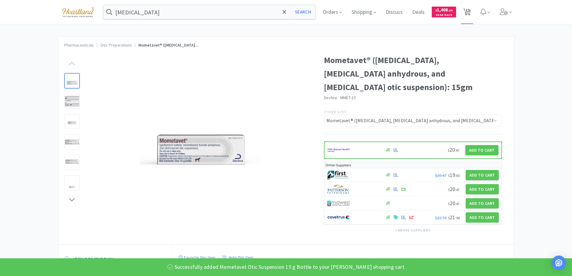
click at [470, 12] on span "13" at bounding box center [468, 10] width 4 height 24
select select "1"
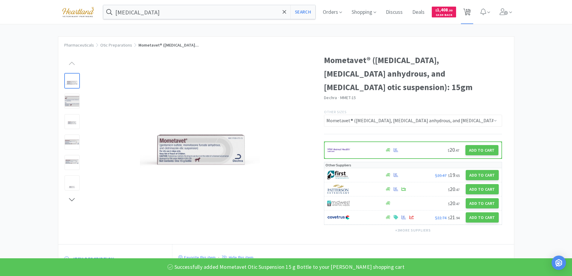
select select "1"
select select "2"
select select "1"
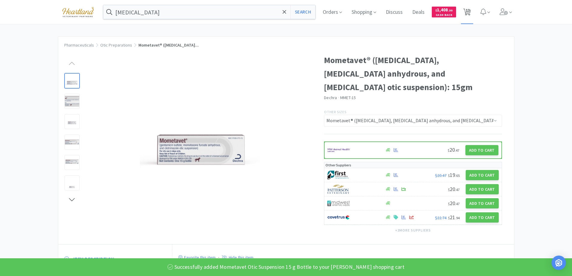
select select "25"
select select "2"
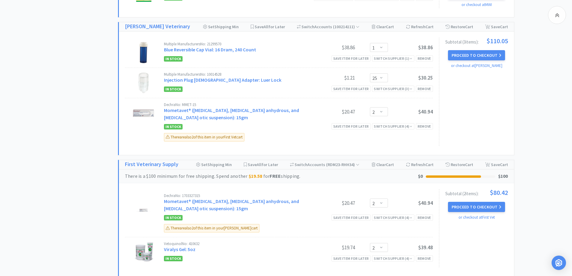
scroll to position [663, 0]
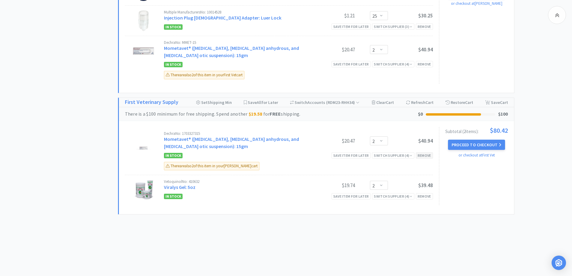
click at [425, 154] on div "Remove" at bounding box center [424, 155] width 17 height 6
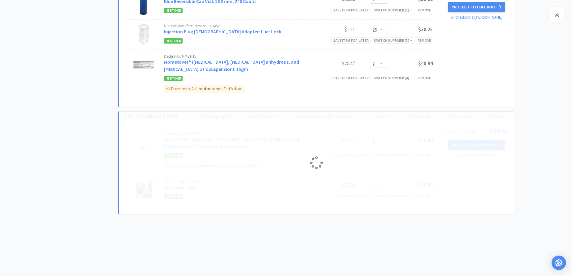
scroll to position [615, 0]
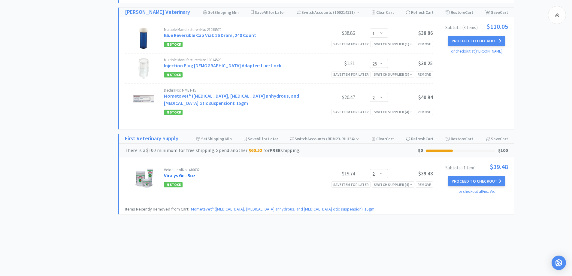
click at [184, 176] on link "Viralys Gel: 5oz" at bounding box center [180, 175] width 32 height 6
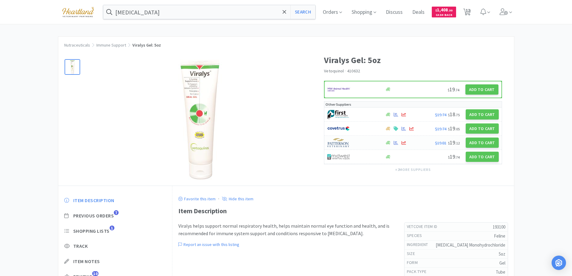
click at [363, 142] on div at bounding box center [352, 143] width 51 height 10
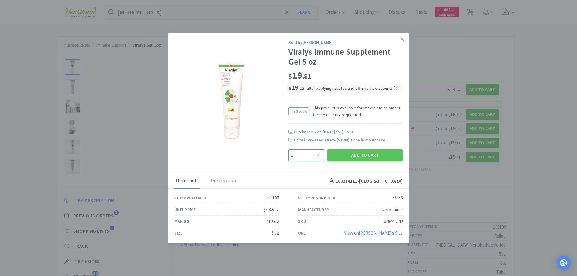
click at [318, 152] on select "Enter Quantity 1 2 3 4 5 6 7 8 9 10 11 12 13 14 15 16 17 18 19 20 Enter Quantity" at bounding box center [306, 155] width 36 height 12
select select "2"
click at [288, 149] on select "Enter Quantity 1 2 3 4 5 6 7 8 9 10 11 12 13 14 15 16 17 18 19 20 Enter Quantity" at bounding box center [306, 155] width 36 height 12
click at [368, 156] on button "Add to Cart" at bounding box center [364, 155] width 75 height 12
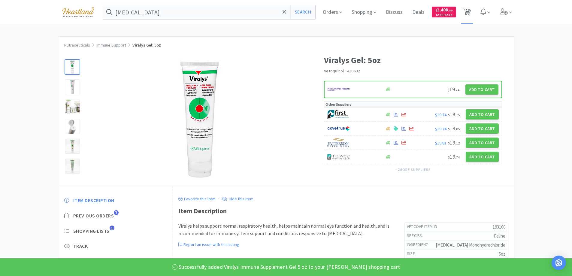
click at [470, 14] on span "13" at bounding box center [468, 10] width 4 height 24
select select "1"
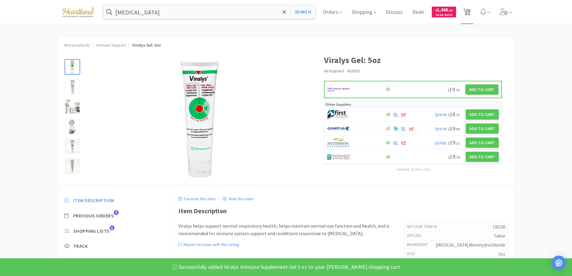
select select "1"
select select "2"
select select "1"
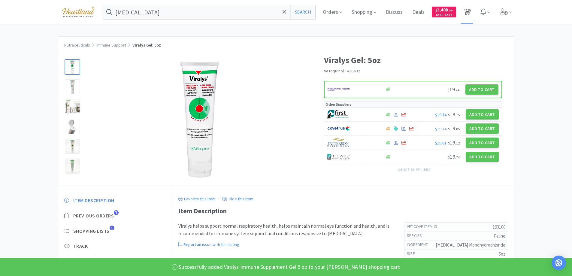
select select "25"
select select "2"
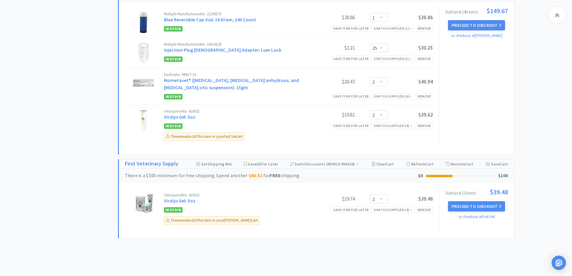
scroll to position [655, 0]
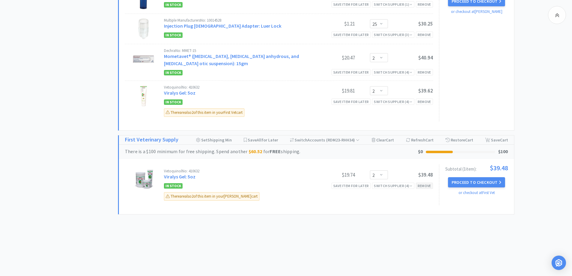
click at [421, 185] on div "Remove" at bounding box center [424, 186] width 17 height 6
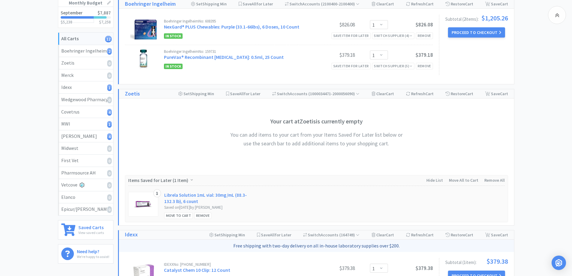
scroll to position [0, 0]
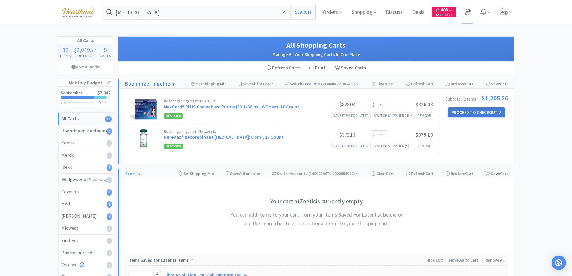
click at [482, 111] on button "Proceed to Checkout" at bounding box center [476, 112] width 57 height 10
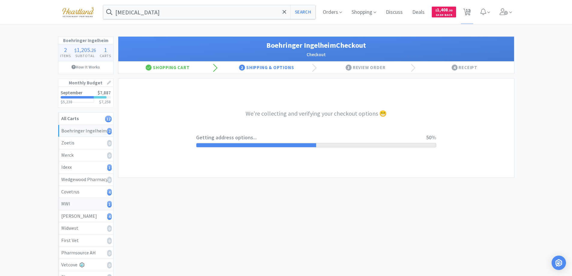
select select "invoice"
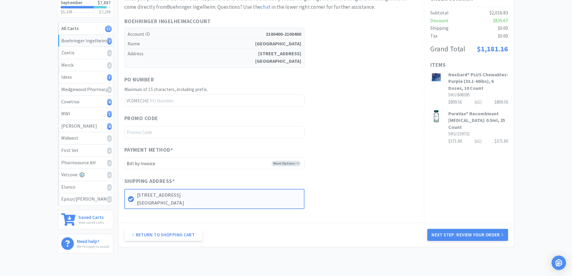
scroll to position [123, 0]
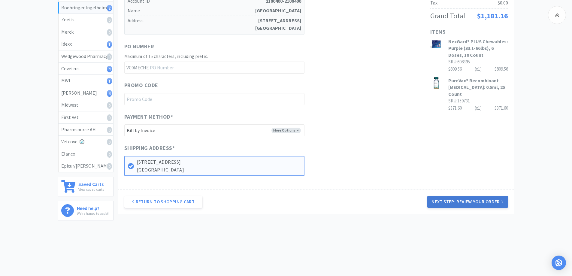
click at [463, 203] on button "Next Step: Review Your Order" at bounding box center [467, 202] width 81 height 12
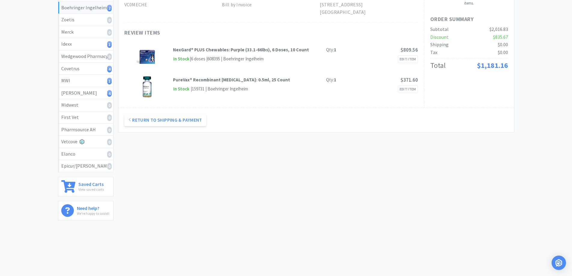
scroll to position [0, 0]
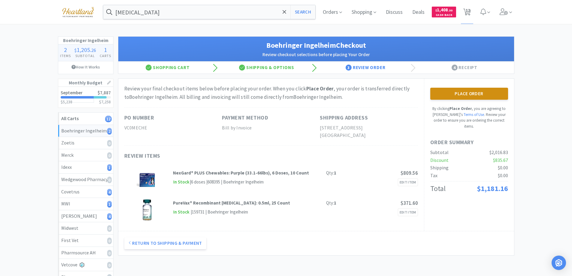
click at [465, 90] on button "Place Order" at bounding box center [469, 94] width 78 height 12
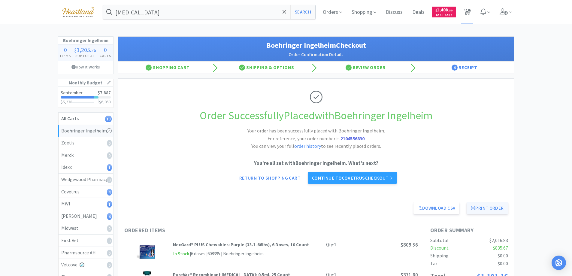
click at [489, 209] on button "Print Order" at bounding box center [487, 208] width 41 height 12
click at [361, 178] on link "Continue to Covetrus checkout" at bounding box center [352, 178] width 89 height 12
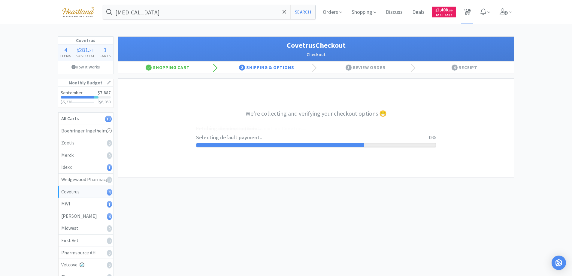
select select "ACCOUNT"
select select "cvt-standard-net"
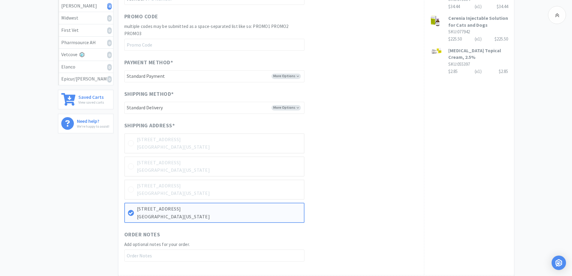
scroll to position [296, 0]
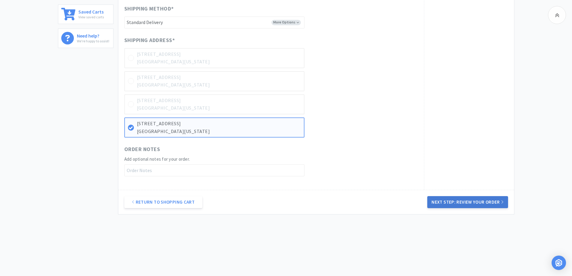
click at [472, 201] on button "Next Step: Review Your Order" at bounding box center [467, 202] width 81 height 12
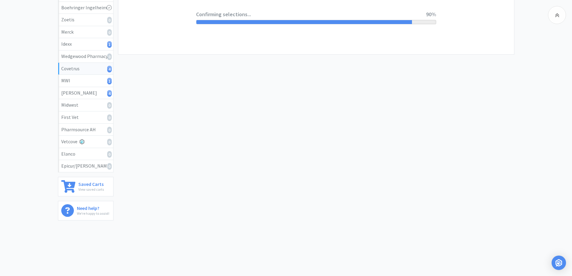
scroll to position [0, 0]
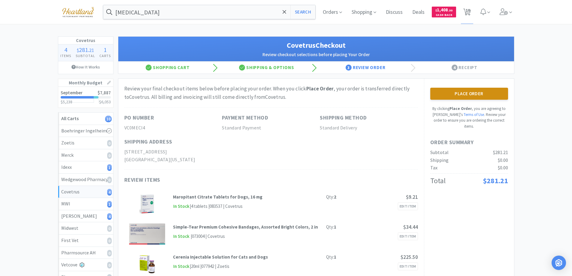
click at [472, 95] on button "Place Order" at bounding box center [469, 94] width 78 height 12
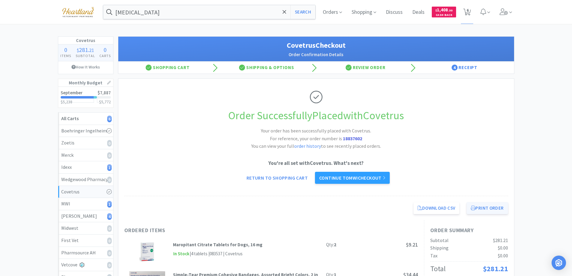
click at [483, 208] on button "Print Order" at bounding box center [487, 208] width 41 height 12
click at [363, 179] on link "Continue to MWI checkout" at bounding box center [352, 178] width 75 height 12
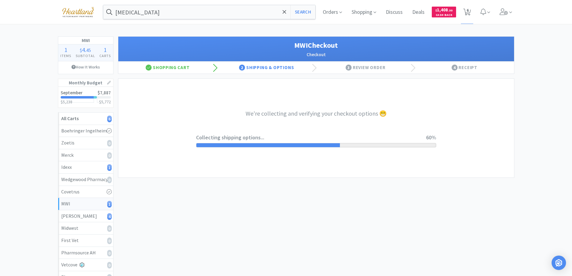
select select "STD_"
select select "FX9"
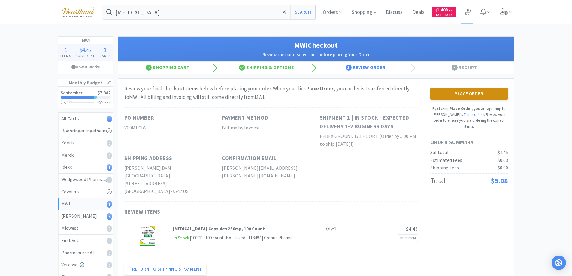
click at [469, 90] on button "Place Order" at bounding box center [469, 94] width 78 height 12
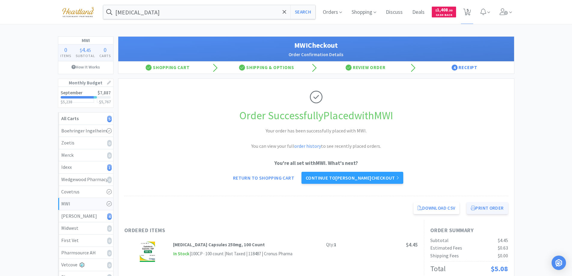
click at [492, 208] on button "Print Order" at bounding box center [487, 208] width 41 height 12
click at [342, 177] on link "Continue to Patterson checkout" at bounding box center [353, 178] width 102 height 12
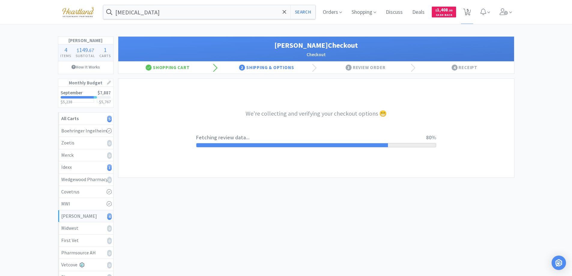
select select "1"
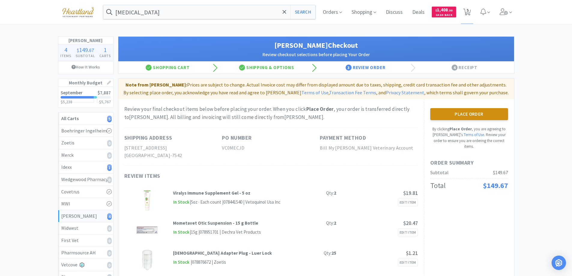
click at [471, 114] on button "Place Order" at bounding box center [469, 114] width 78 height 12
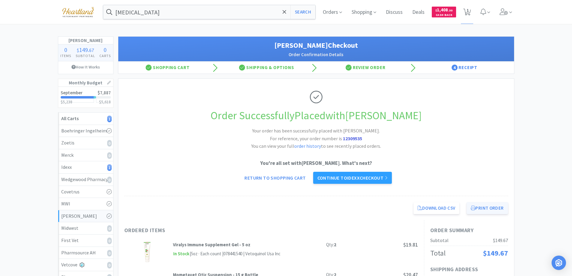
click at [489, 202] on button "Print Order" at bounding box center [487, 208] width 41 height 12
click at [350, 172] on link "Continue to Idexx checkout" at bounding box center [352, 178] width 79 height 12
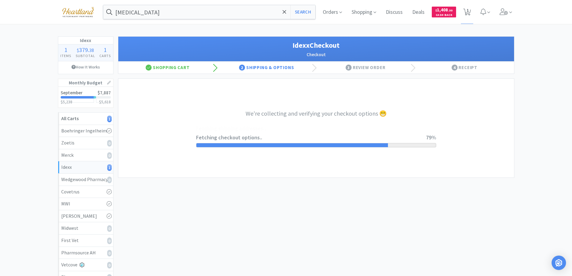
select select "904"
select select "003"
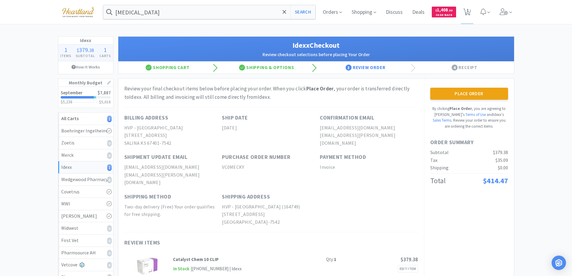
click at [474, 93] on button "Place Order" at bounding box center [469, 94] width 78 height 12
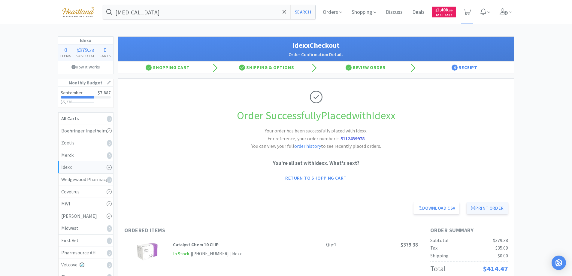
click at [492, 206] on button "Print Order" at bounding box center [487, 208] width 41 height 12
click at [487, 209] on button "Print Order" at bounding box center [487, 208] width 41 height 12
click at [318, 181] on link "Return to Shopping Cart" at bounding box center [316, 178] width 70 height 12
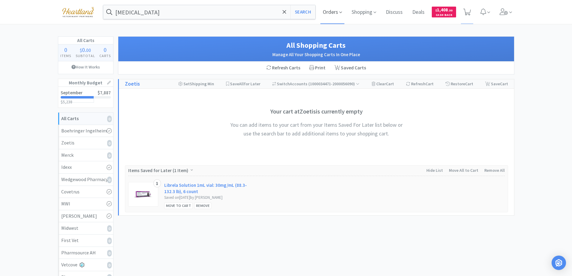
click at [342, 9] on span "Orders" at bounding box center [333, 12] width 24 height 24
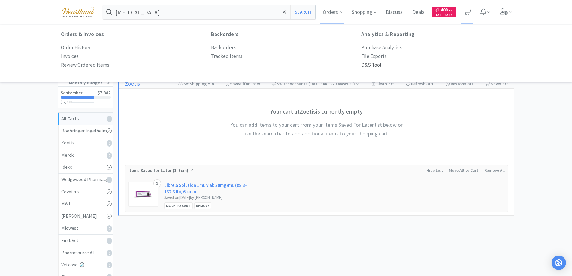
click at [366, 67] on p "D&S Tool" at bounding box center [371, 65] width 20 height 8
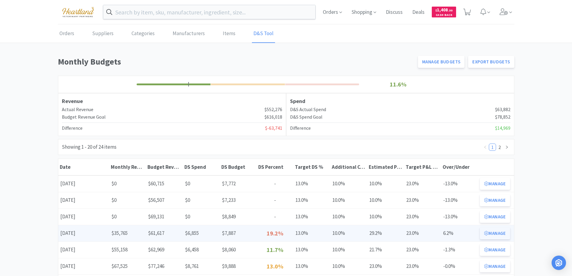
click at [499, 232] on button "Manage" at bounding box center [495, 233] width 30 height 12
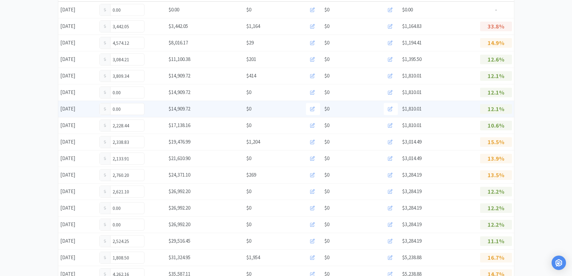
scroll to position [180, 0]
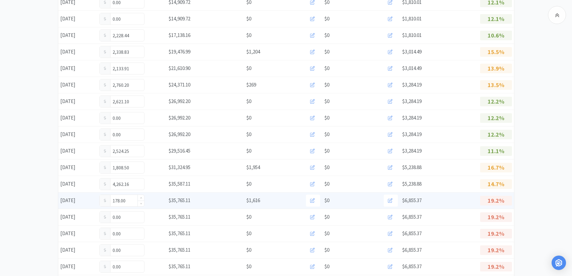
click at [132, 202] on input "178.00" at bounding box center [122, 200] width 44 height 11
type input "1"
type input "692.50"
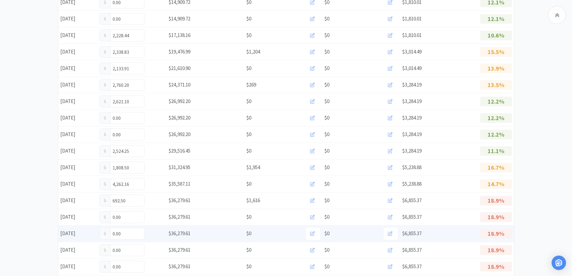
scroll to position [0, 0]
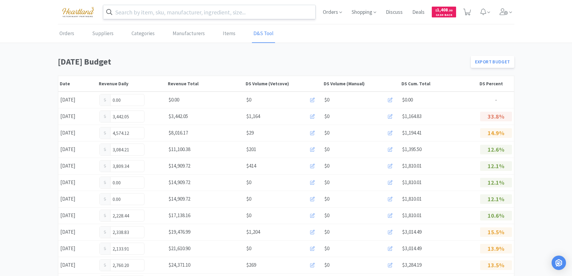
click at [196, 13] on input "text" at bounding box center [209, 12] width 212 height 14
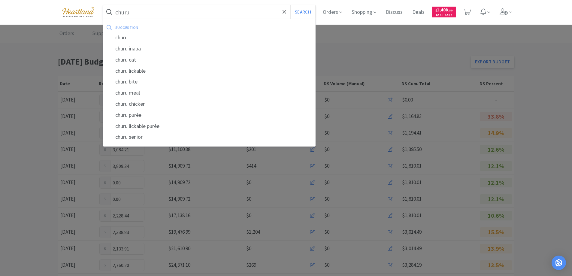
type input "churu"
click at [290, 5] on button "Search" at bounding box center [302, 12] width 25 height 14
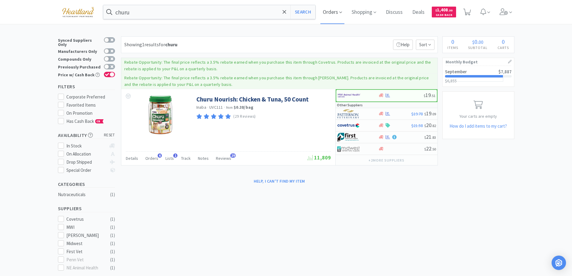
click at [342, 11] on icon at bounding box center [340, 12] width 3 height 5
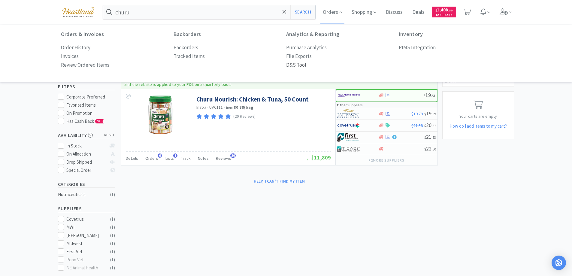
click at [303, 66] on p "D&S Tool" at bounding box center [296, 65] width 20 height 8
